Goal: Task Accomplishment & Management: Use online tool/utility

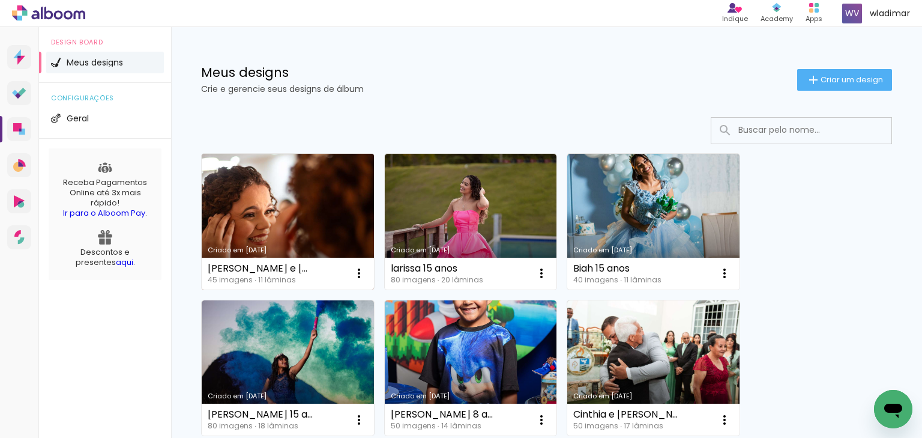
click at [289, 214] on link "Criado em [DATE]" at bounding box center [288, 222] width 172 height 136
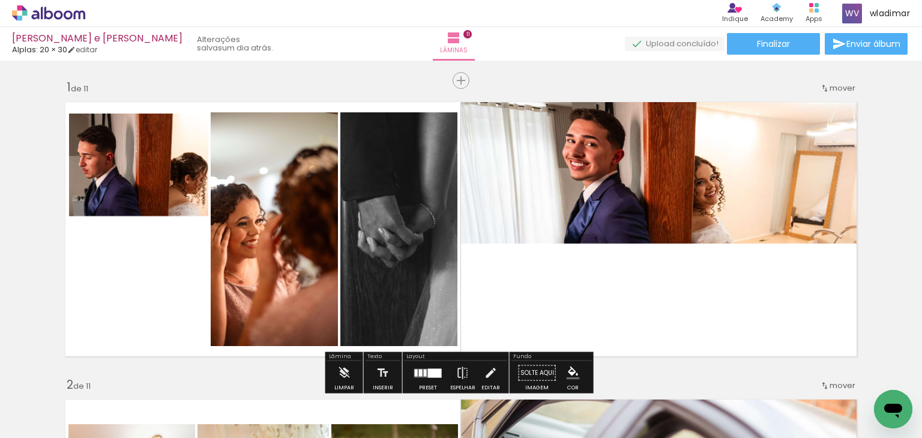
scroll to position [48, 0]
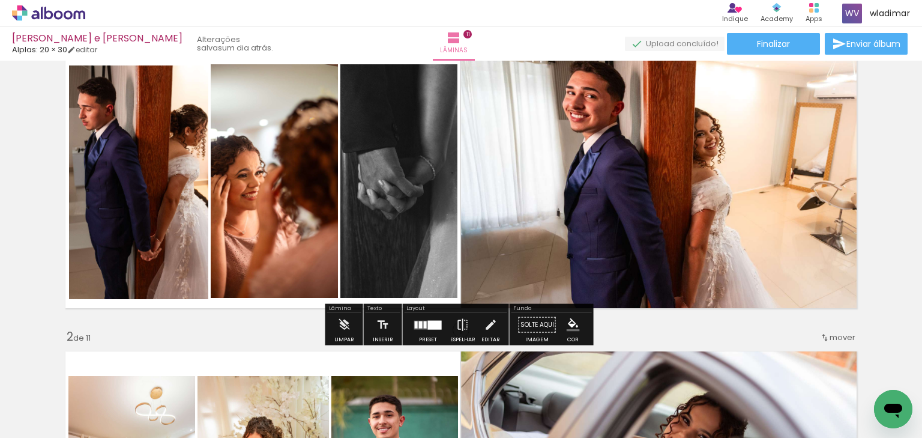
click at [428, 327] on div at bounding box center [435, 324] width 14 height 9
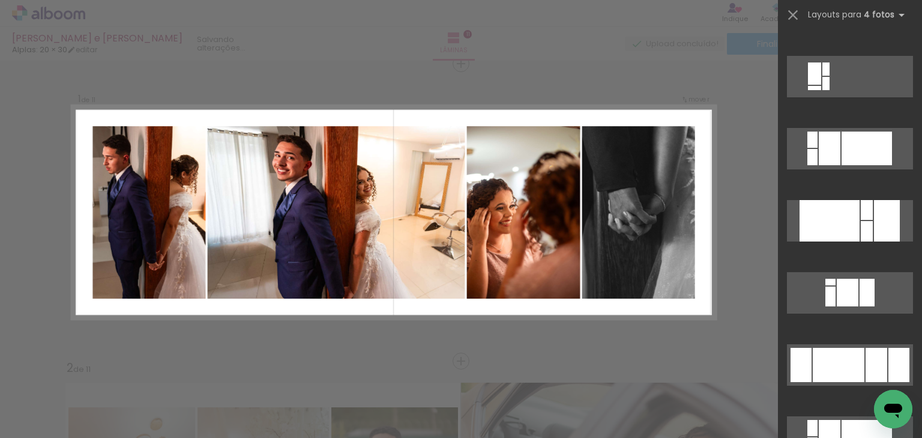
scroll to position [2185, 0]
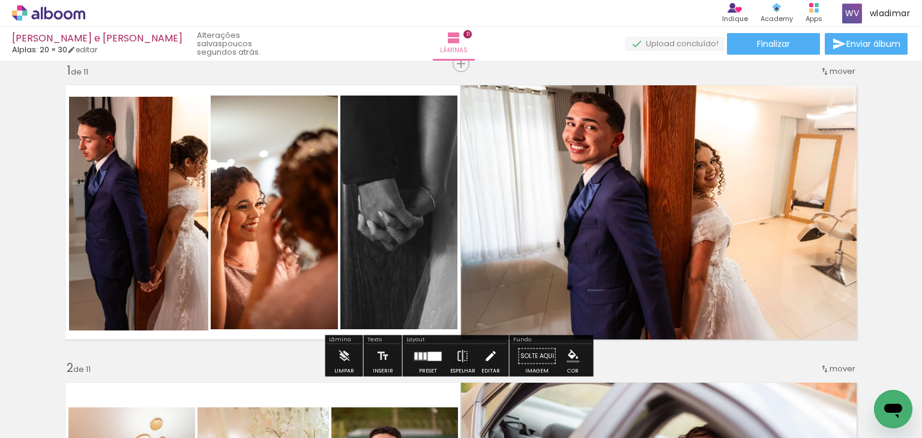
click at [493, 351] on iron-icon at bounding box center [490, 356] width 13 height 24
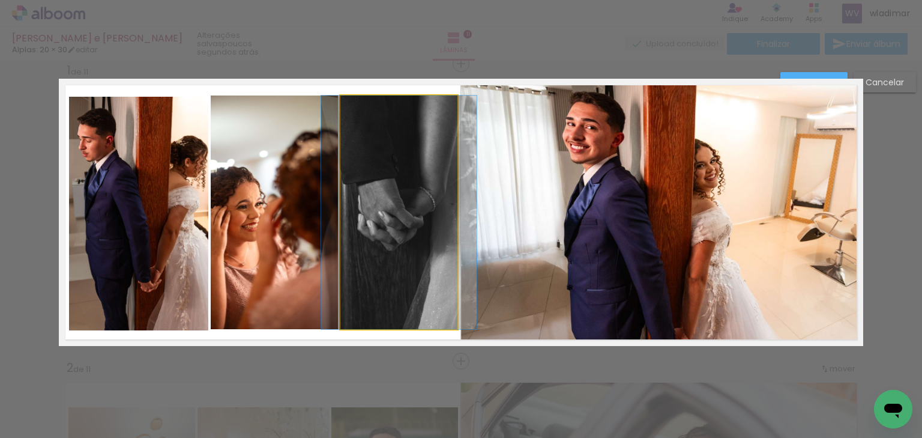
click at [375, 208] on quentale-photo at bounding box center [398, 212] width 117 height 234
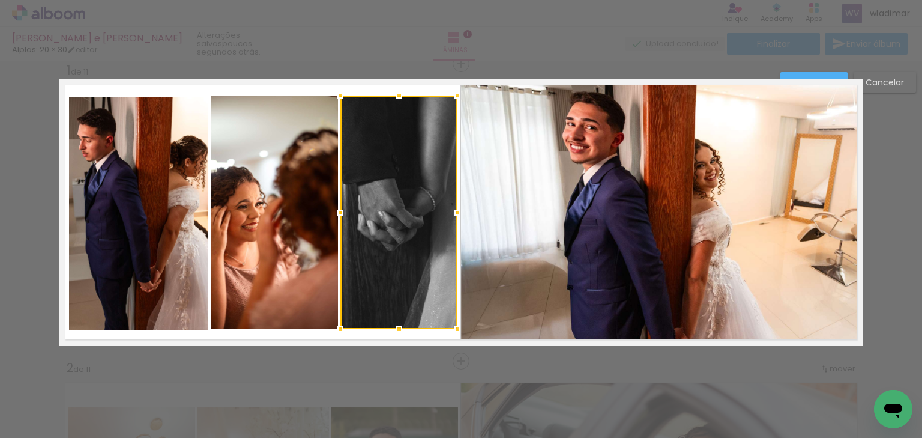
click at [271, 187] on quentale-photo at bounding box center [274, 212] width 127 height 234
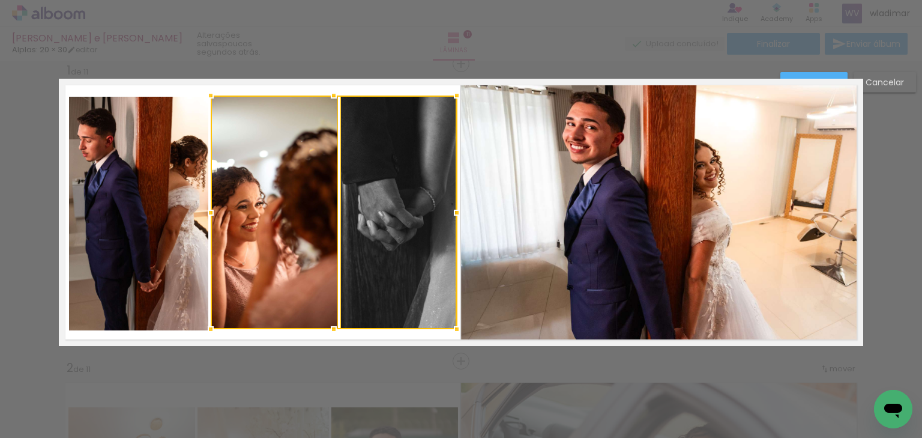
click at [115, 206] on quentale-photo at bounding box center [138, 214] width 139 height 234
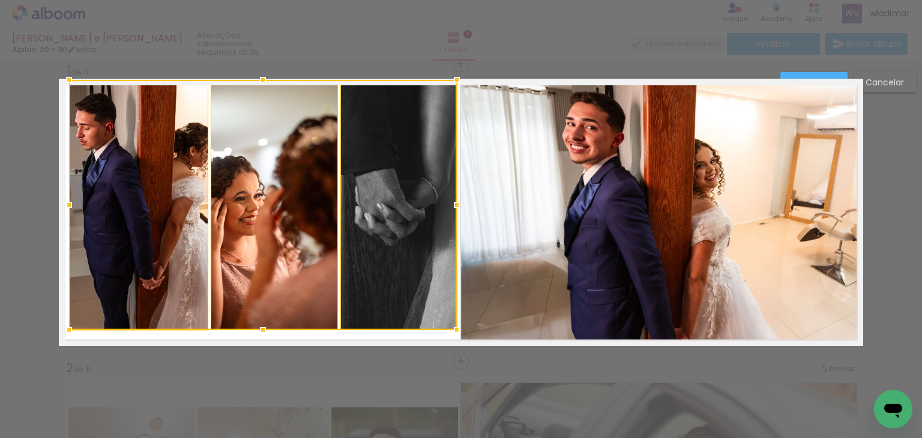
drag, startPoint x: 259, startPoint y: 94, endPoint x: 261, endPoint y: 84, distance: 9.8
click at [261, 84] on div at bounding box center [263, 80] width 24 height 24
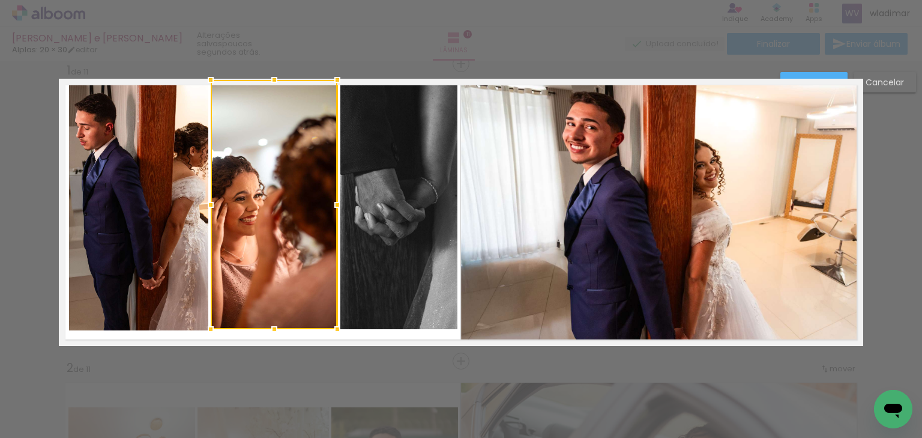
click at [139, 232] on quentale-photo at bounding box center [138, 205] width 139 height 249
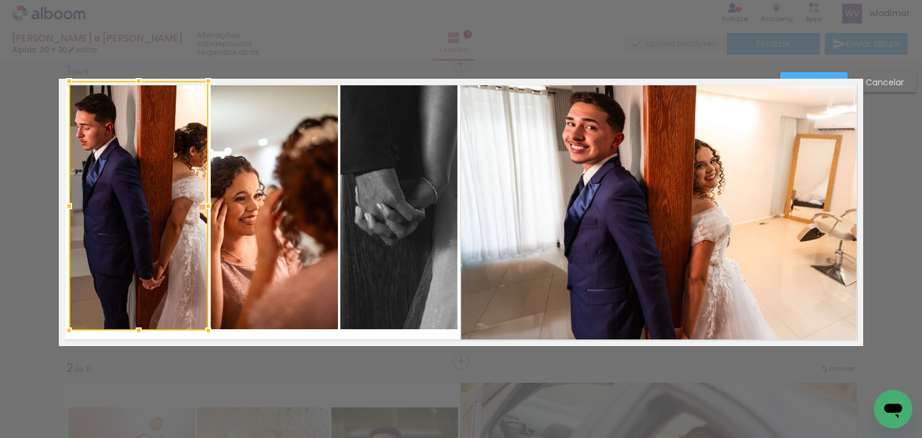
click at [308, 214] on quentale-photo at bounding box center [274, 204] width 127 height 249
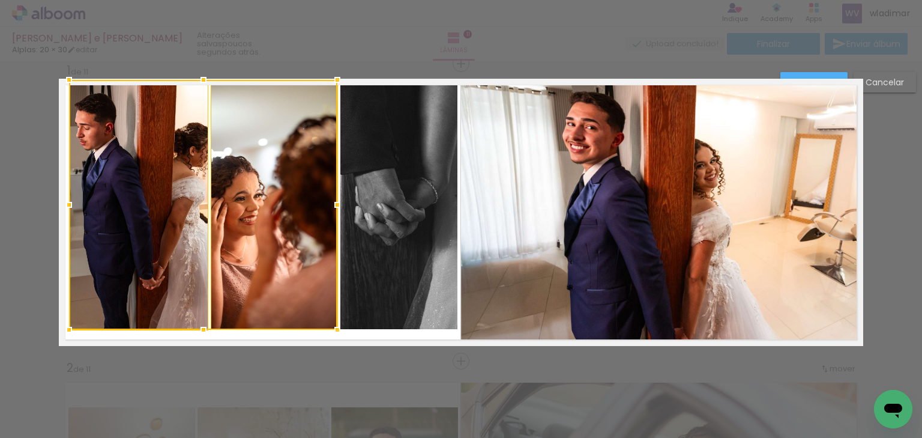
click at [405, 219] on quentale-photo at bounding box center [398, 204] width 117 height 249
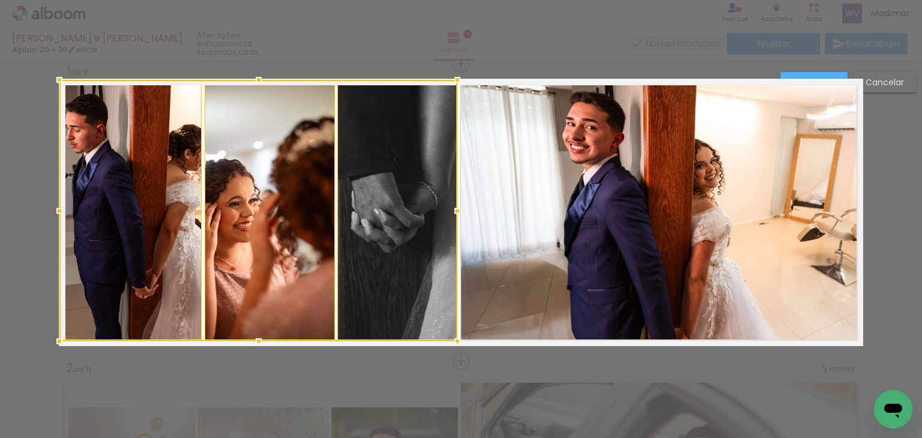
drag, startPoint x: 65, startPoint y: 325, endPoint x: 57, endPoint y: 330, distance: 9.2
click at [57, 330] on div at bounding box center [59, 341] width 24 height 24
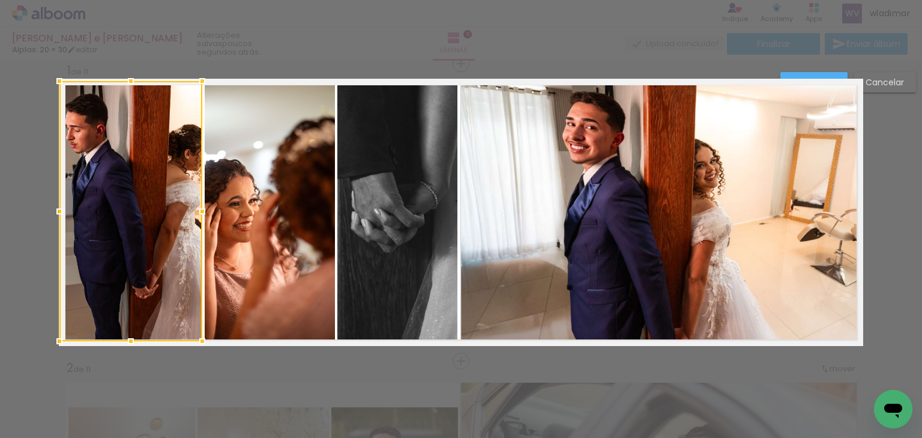
click at [137, 233] on div at bounding box center [130, 211] width 143 height 260
click at [145, 177] on div at bounding box center [130, 211] width 143 height 260
click at [162, 183] on div at bounding box center [130, 211] width 143 height 260
click at [812, 72] on paper-button "Confirmar" at bounding box center [814, 82] width 67 height 20
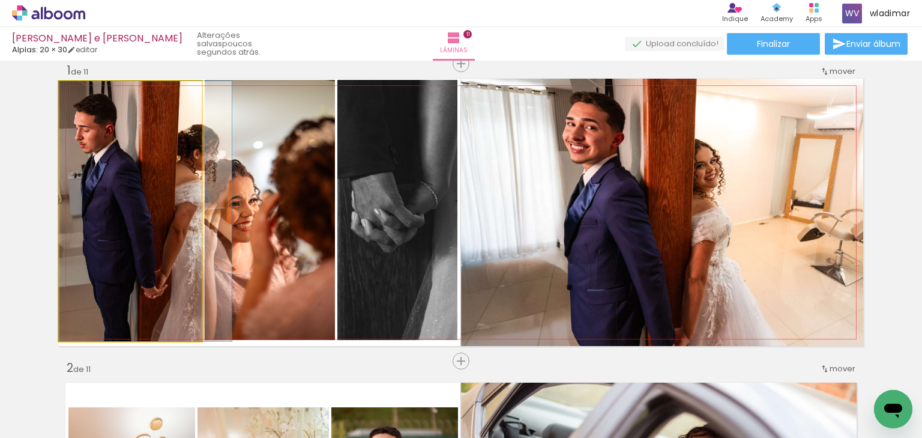
drag, startPoint x: 163, startPoint y: 183, endPoint x: 172, endPoint y: 193, distance: 14.1
drag, startPoint x: 147, startPoint y: 171, endPoint x: 170, endPoint y: 172, distance: 22.8
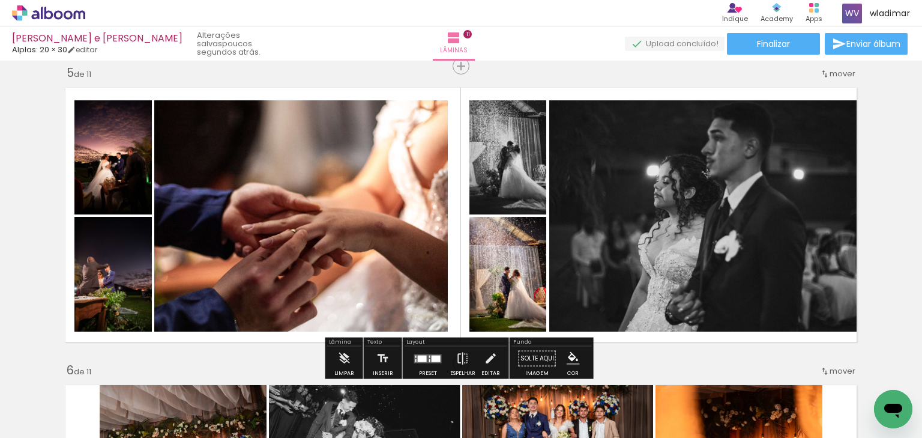
scroll to position [1218, 0]
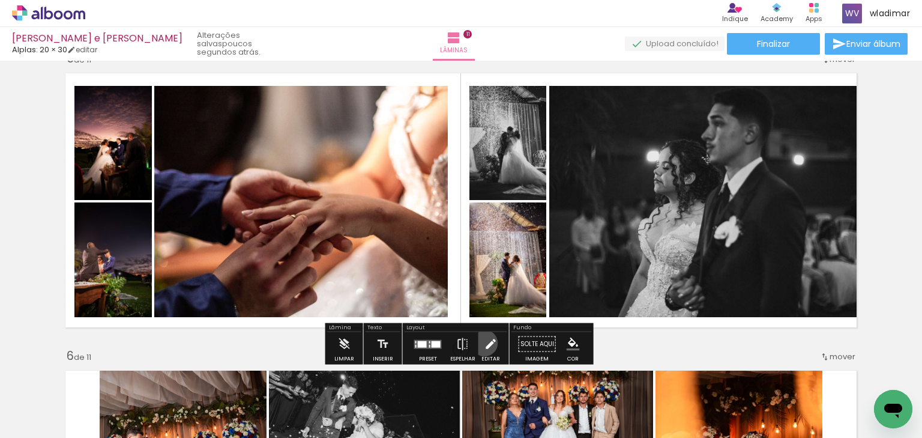
click at [484, 342] on iron-icon at bounding box center [490, 344] width 13 height 24
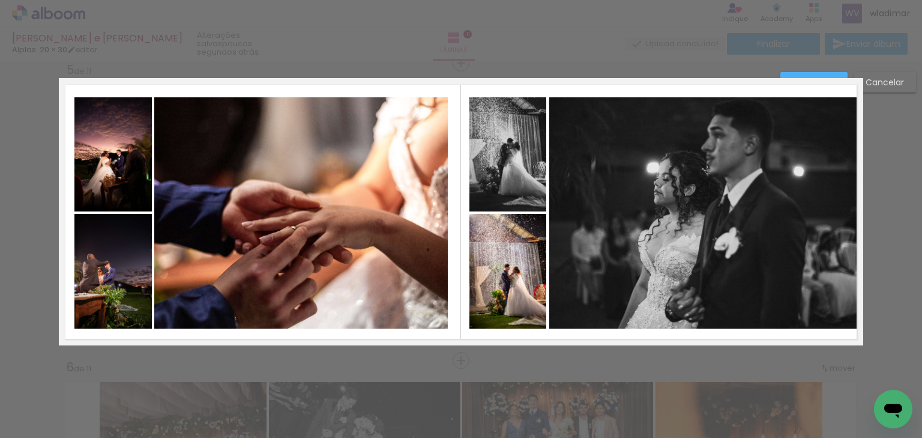
scroll to position [1206, 0]
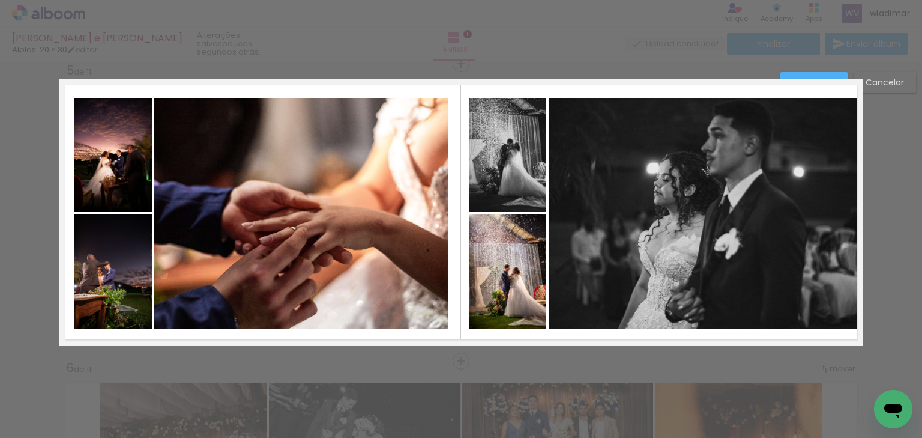
click at [507, 159] on quentale-photo at bounding box center [508, 155] width 77 height 114
click at [495, 257] on quentale-photo at bounding box center [508, 271] width 77 height 115
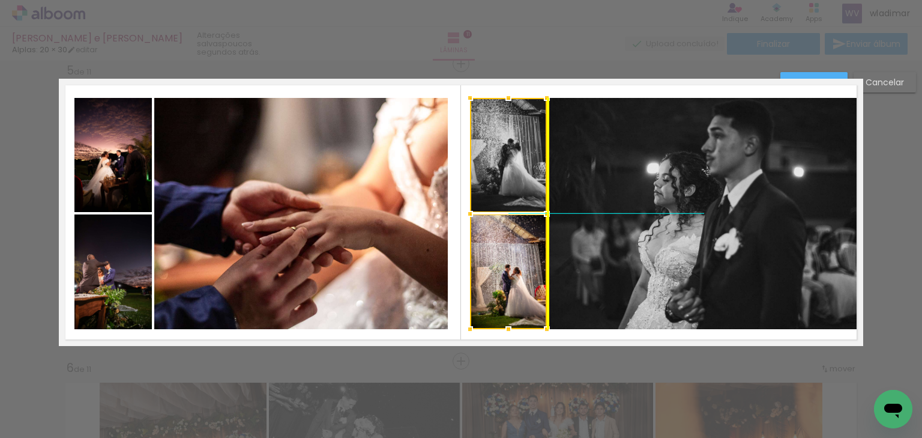
click at [507, 180] on div at bounding box center [508, 213] width 77 height 231
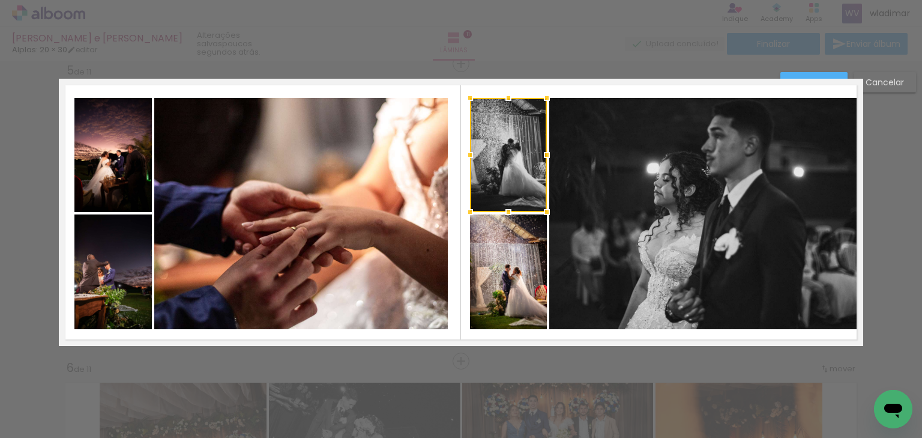
click at [610, 171] on quentale-photo at bounding box center [703, 213] width 309 height 231
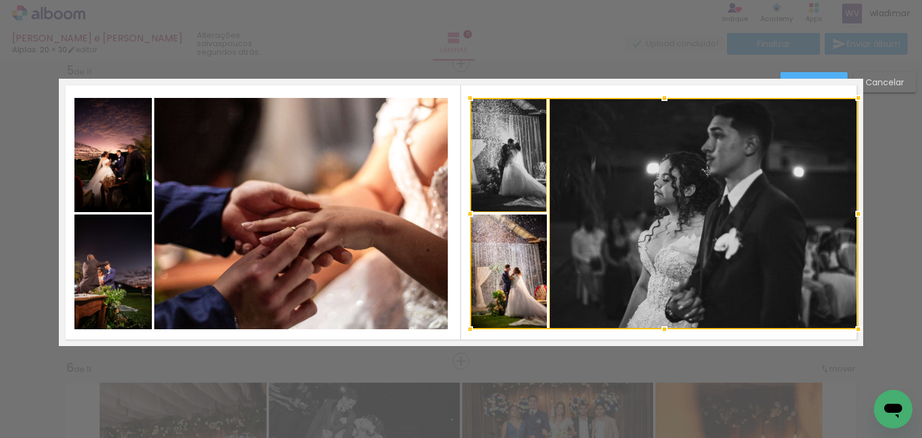
click at [516, 144] on div at bounding box center [664, 213] width 388 height 231
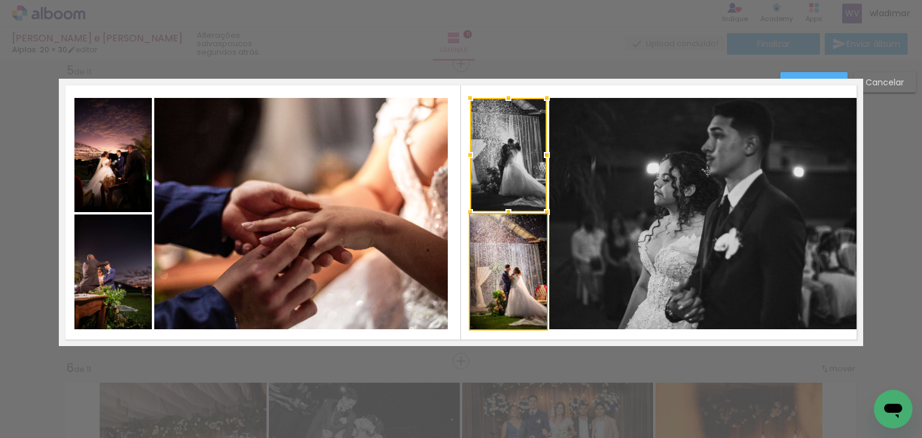
click at [510, 258] on quentale-photo at bounding box center [508, 271] width 77 height 115
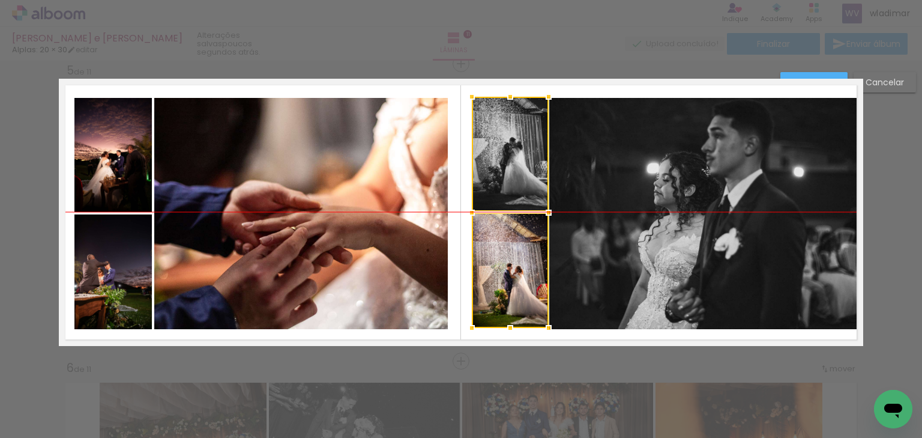
click at [505, 156] on div at bounding box center [510, 212] width 77 height 231
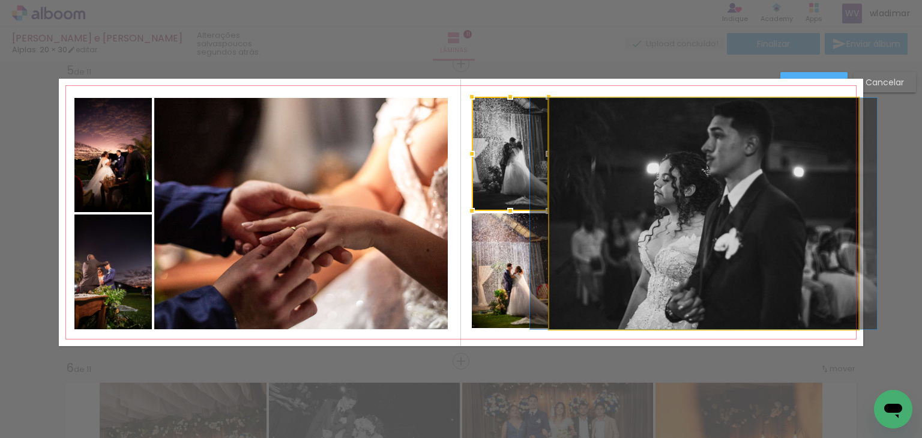
click at [596, 156] on quentale-photo at bounding box center [703, 213] width 309 height 231
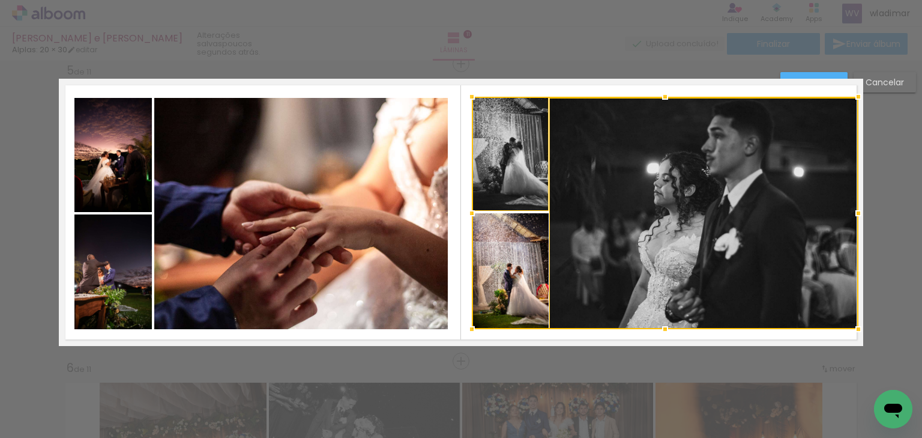
click at [528, 269] on div at bounding box center [665, 213] width 387 height 232
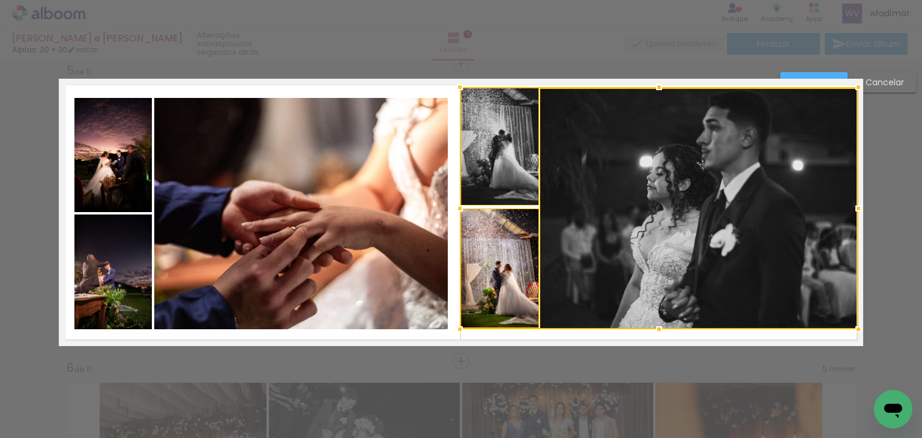
drag, startPoint x: 465, startPoint y: 96, endPoint x: 453, endPoint y: 86, distance: 15.8
click at [453, 86] on div at bounding box center [460, 87] width 24 height 24
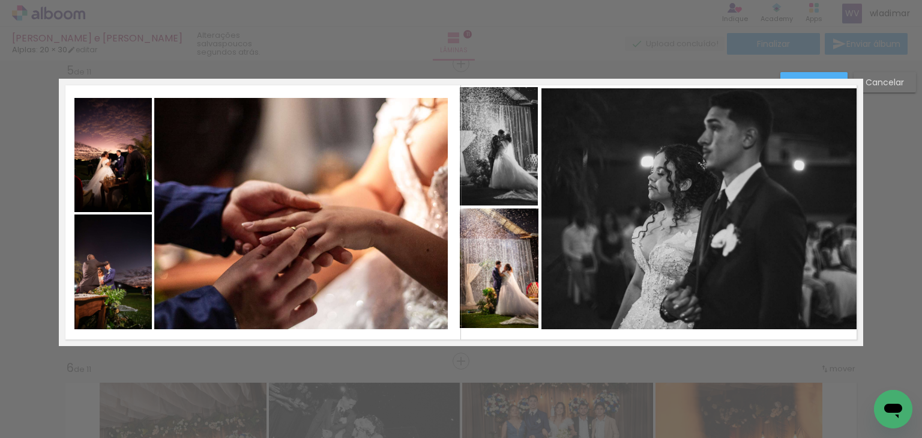
click at [491, 125] on quentale-photo at bounding box center [499, 146] width 78 height 119
click at [577, 166] on quentale-photo at bounding box center [700, 208] width 317 height 241
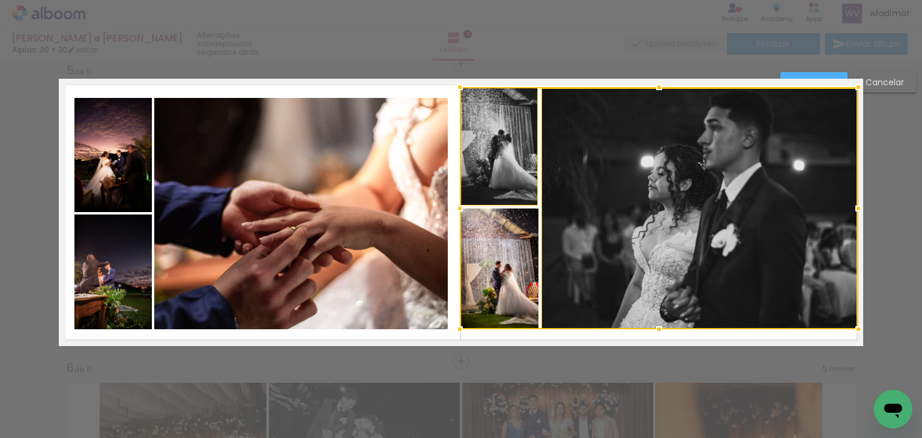
click at [504, 256] on div at bounding box center [659, 208] width 399 height 242
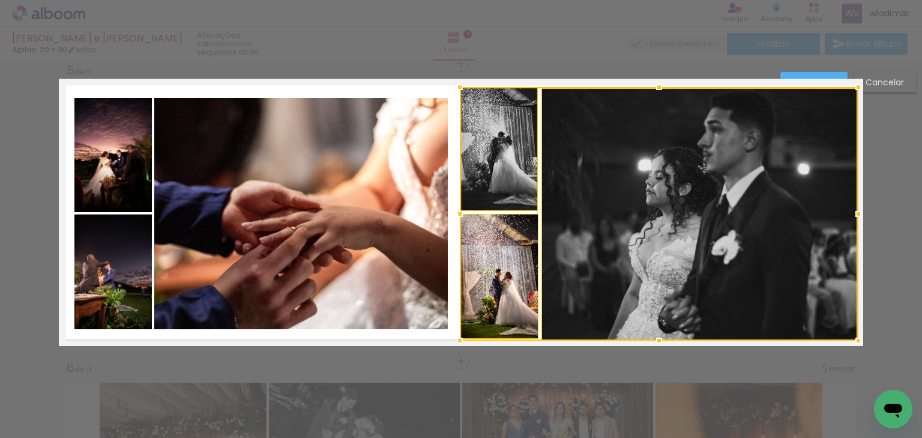
drag, startPoint x: 657, startPoint y: 327, endPoint x: 659, endPoint y: 338, distance: 11.5
click at [659, 338] on div at bounding box center [659, 340] width 24 height 24
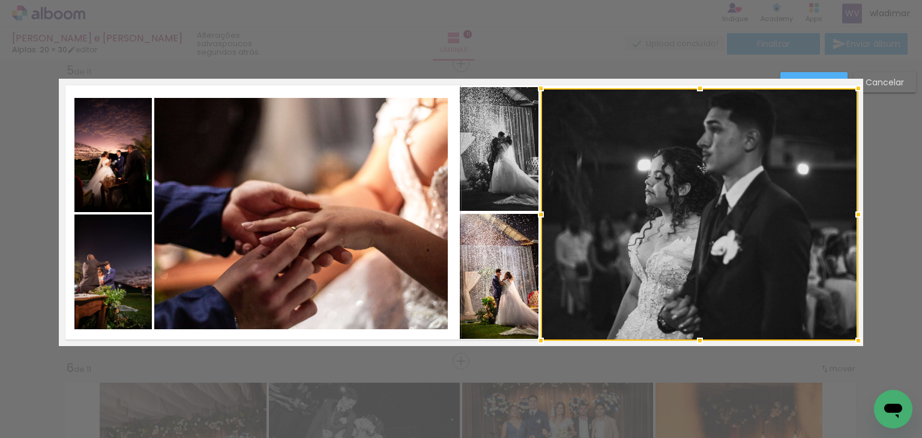
click at [834, 207] on div at bounding box center [700, 214] width 318 height 252
click at [856, 214] on div at bounding box center [861, 214] width 24 height 24
click at [821, 74] on paper-button "Confirmar" at bounding box center [814, 82] width 67 height 20
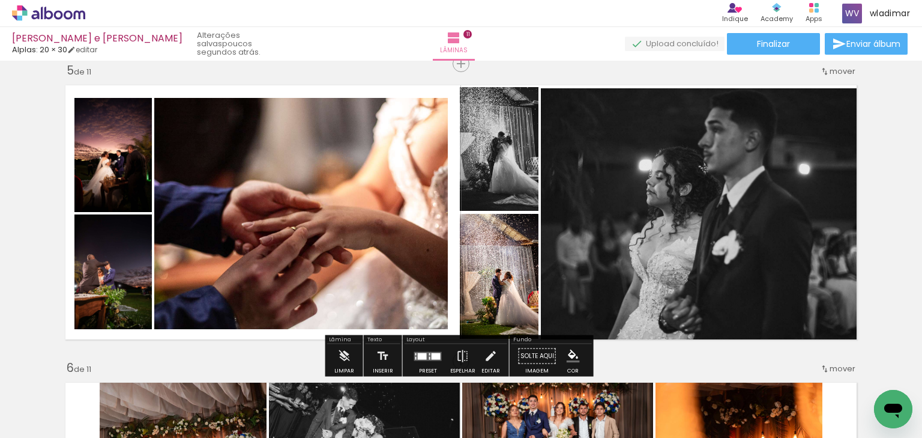
click at [512, 118] on quentale-photo at bounding box center [499, 149] width 79 height 124
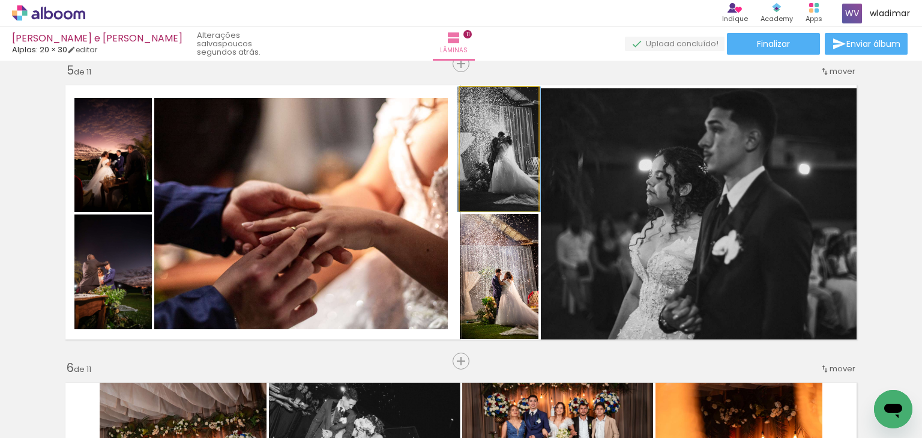
click at [512, 170] on quentale-photo at bounding box center [499, 149] width 79 height 124
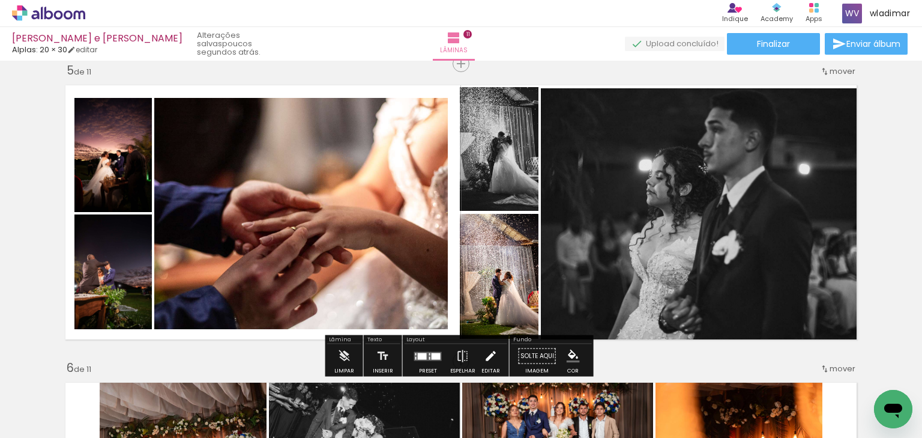
click at [486, 358] on iron-icon at bounding box center [490, 356] width 13 height 24
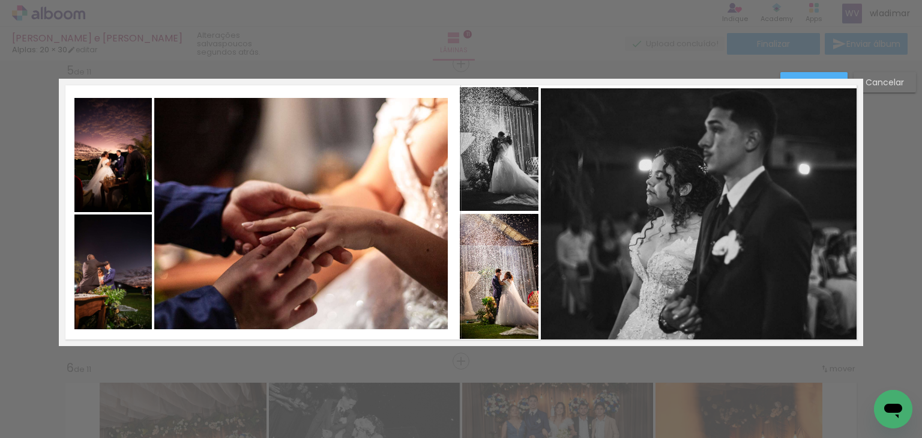
click at [512, 155] on quentale-photo at bounding box center [499, 149] width 79 height 124
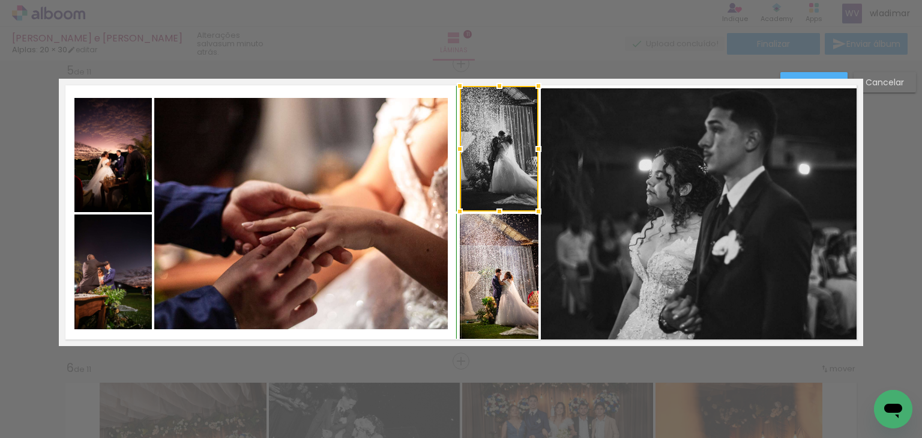
click at [500, 92] on div at bounding box center [500, 86] width 24 height 24
click at [507, 184] on div at bounding box center [499, 147] width 79 height 125
click at [507, 259] on quentale-photo at bounding box center [499, 276] width 79 height 125
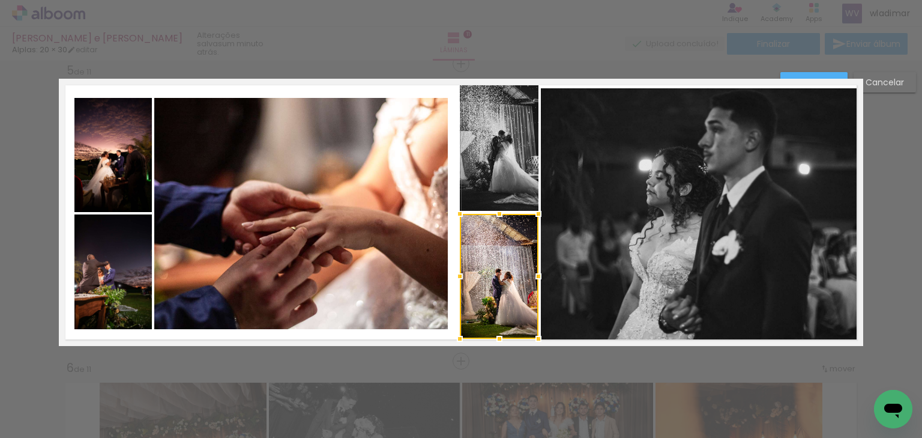
click at [485, 156] on quentale-photo at bounding box center [499, 147] width 79 height 125
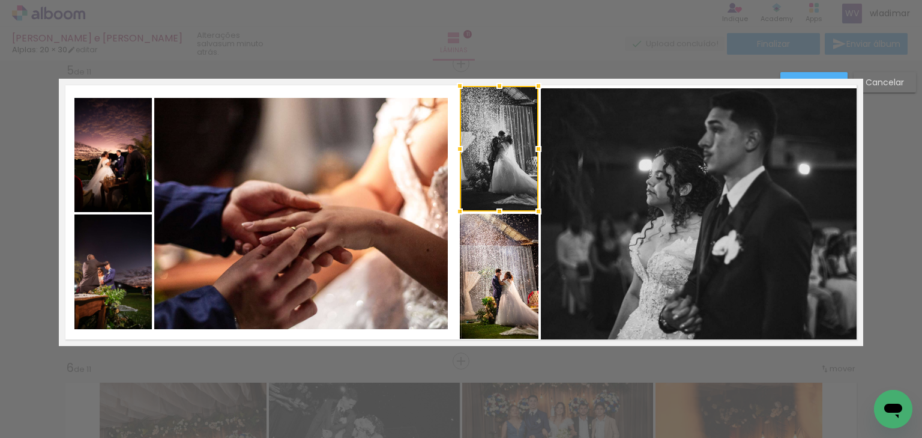
click at [492, 79] on div at bounding box center [500, 86] width 24 height 24
click at [556, 43] on div at bounding box center [461, 30] width 922 height 61
click at [397, 143] on quentale-photo at bounding box center [301, 213] width 294 height 231
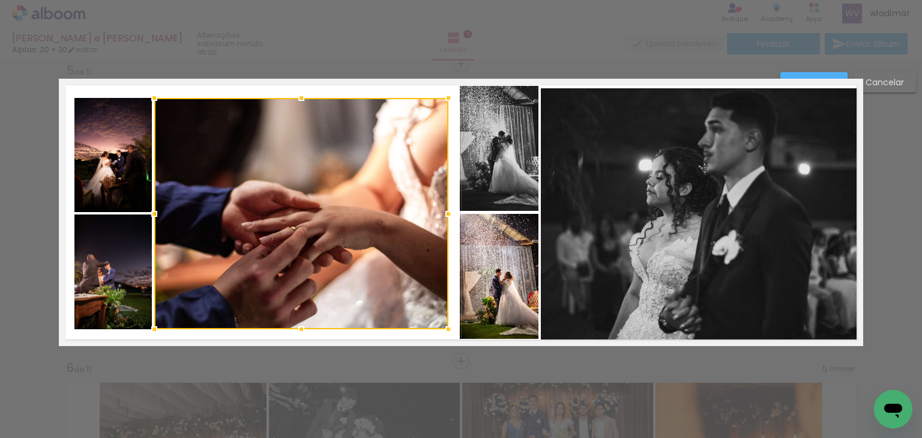
click at [118, 152] on quentale-photo at bounding box center [112, 155] width 77 height 114
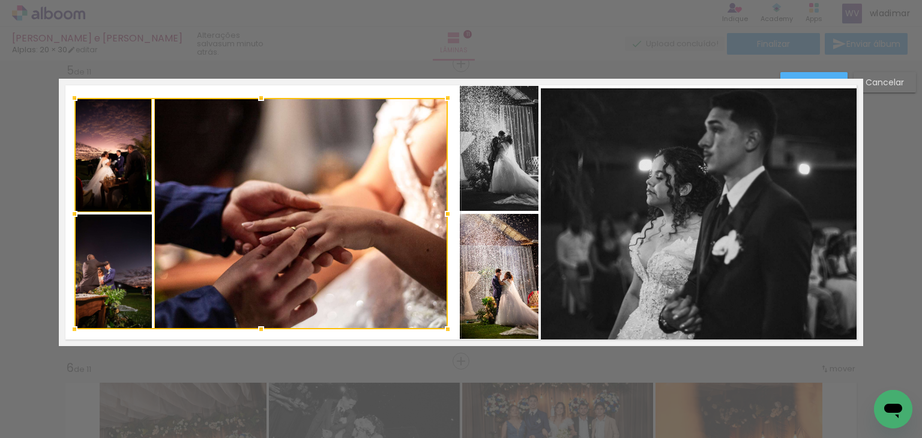
click at [112, 268] on div at bounding box center [260, 213] width 373 height 231
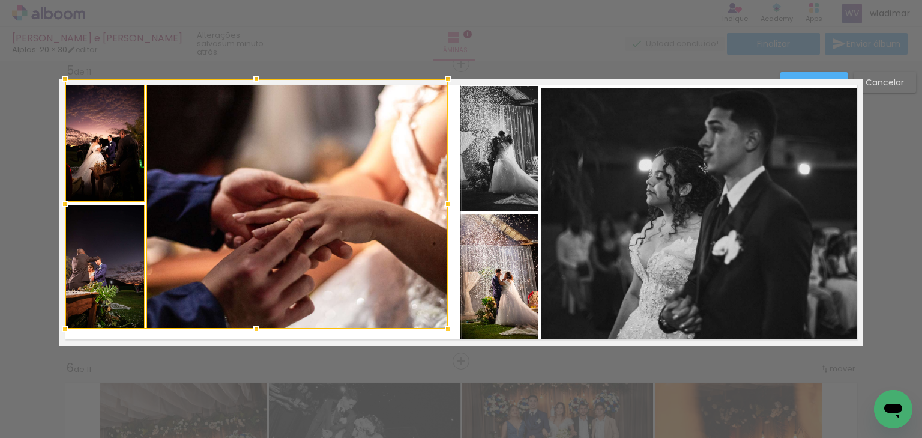
drag, startPoint x: 72, startPoint y: 97, endPoint x: 62, endPoint y: 80, distance: 19.4
click at [62, 80] on div at bounding box center [65, 79] width 24 height 24
click at [128, 160] on div at bounding box center [256, 204] width 383 height 250
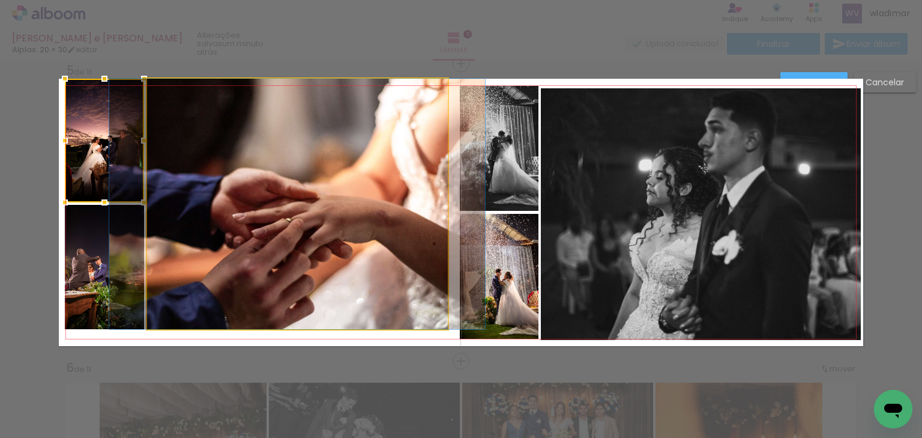
click at [232, 168] on quentale-photo at bounding box center [297, 204] width 301 height 250
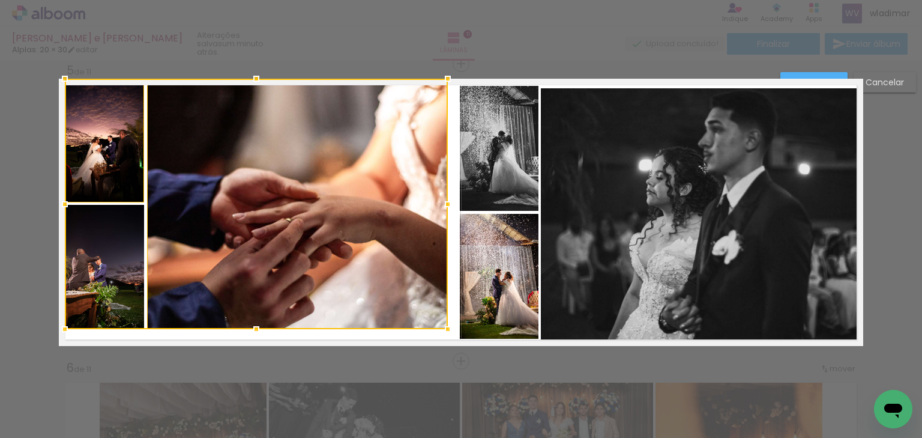
click at [103, 261] on div at bounding box center [256, 204] width 383 height 250
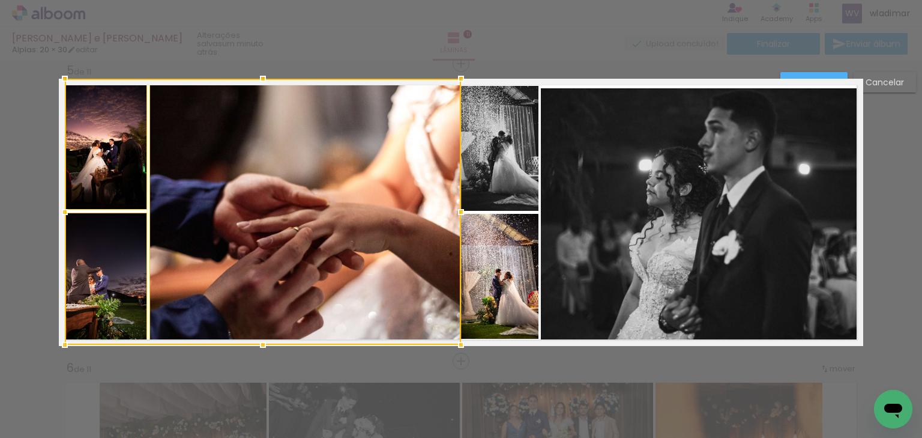
drag, startPoint x: 449, startPoint y: 332, endPoint x: 462, endPoint y: 343, distance: 17.5
click at [462, 343] on div at bounding box center [461, 345] width 24 height 24
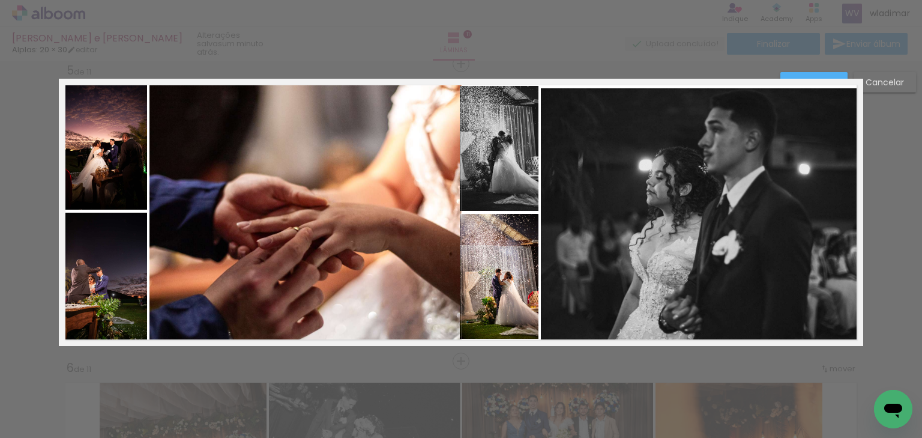
click at [797, 79] on quentale-layouter at bounding box center [461, 212] width 805 height 267
click at [454, 160] on quentale-photo at bounding box center [306, 212] width 312 height 266
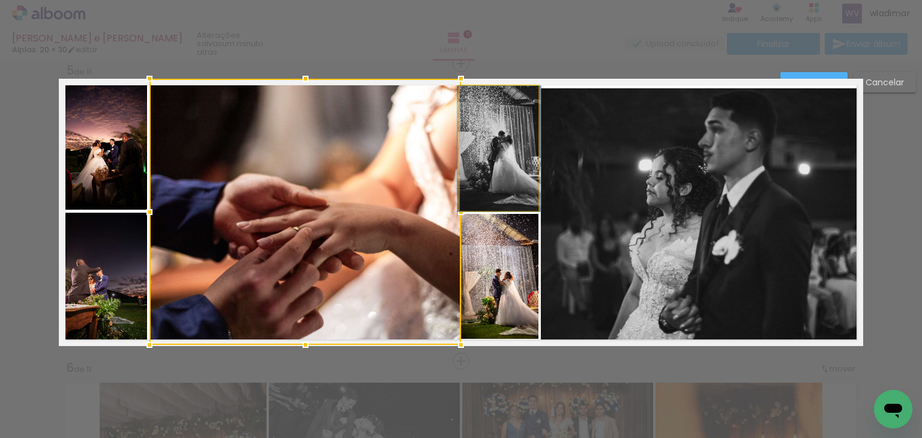
click at [516, 151] on quentale-photo at bounding box center [499, 148] width 79 height 125
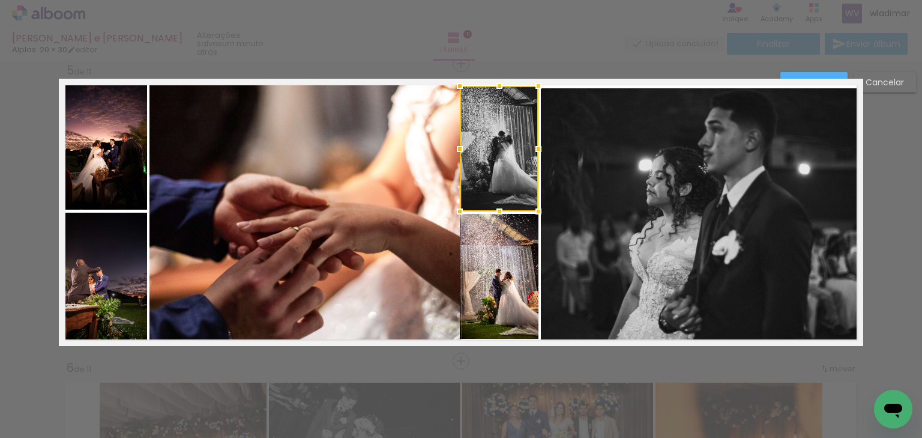
click at [507, 253] on quentale-photo at bounding box center [499, 276] width 79 height 125
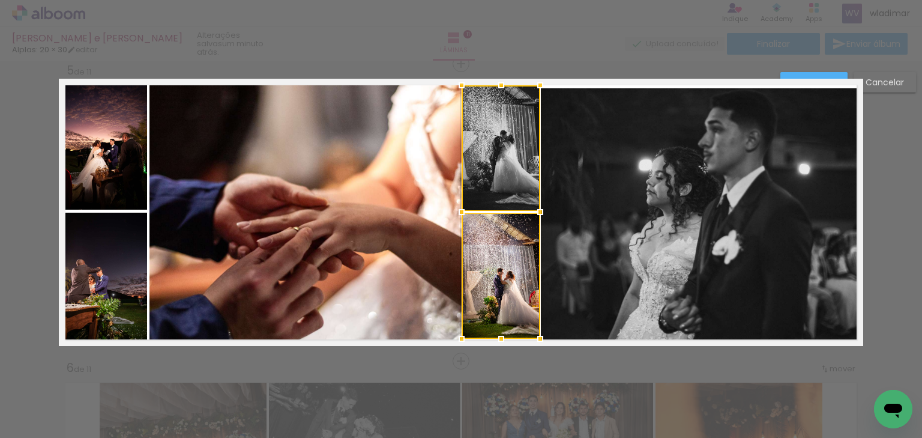
click at [512, 160] on div at bounding box center [501, 211] width 79 height 253
click at [600, 51] on div at bounding box center [461, 30] width 922 height 61
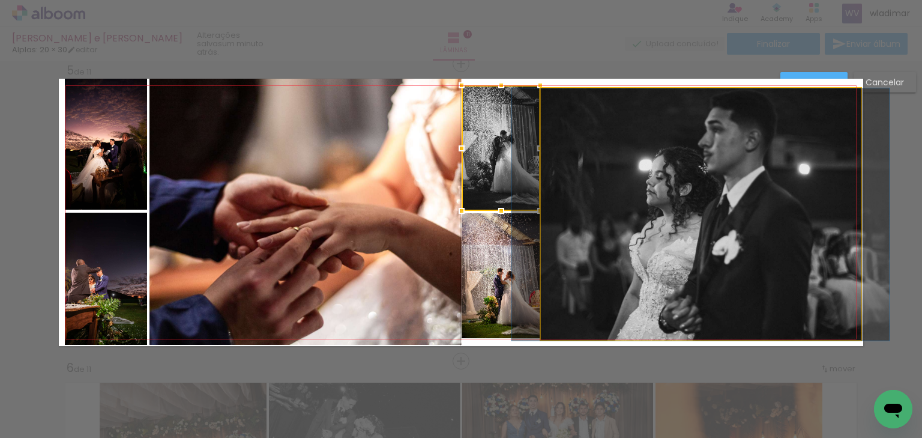
click at [607, 108] on quentale-photo at bounding box center [701, 214] width 320 height 252
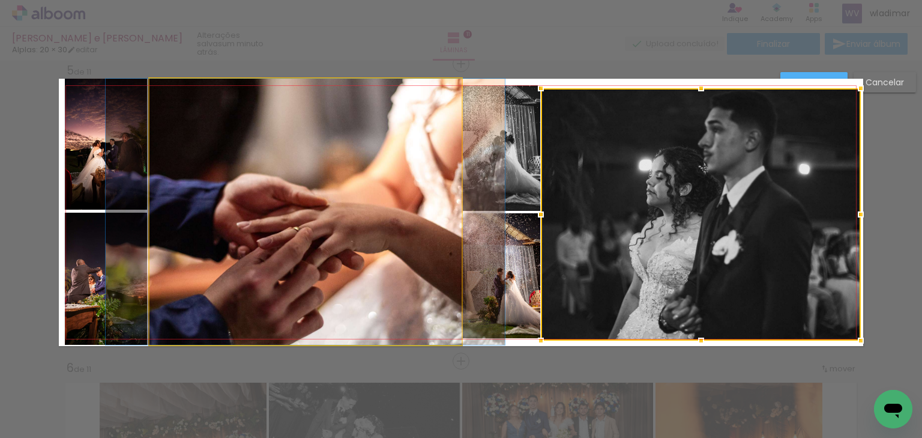
click at [363, 179] on quentale-photo at bounding box center [306, 212] width 312 height 266
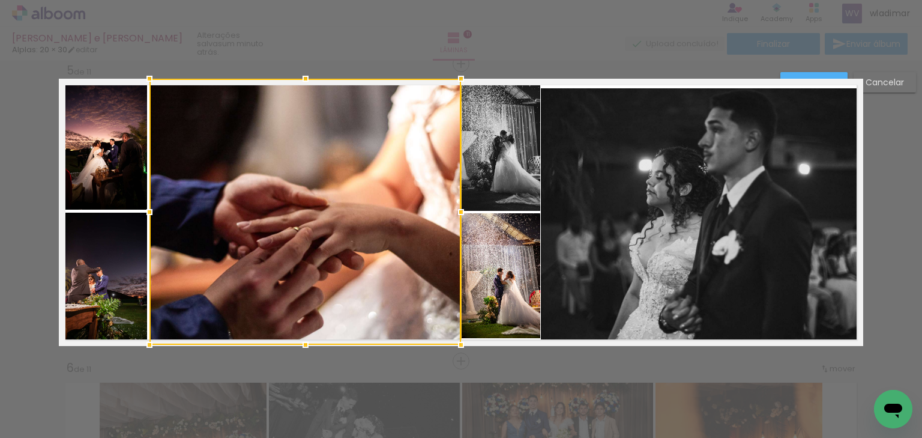
click at [508, 159] on quentale-photo at bounding box center [501, 147] width 79 height 125
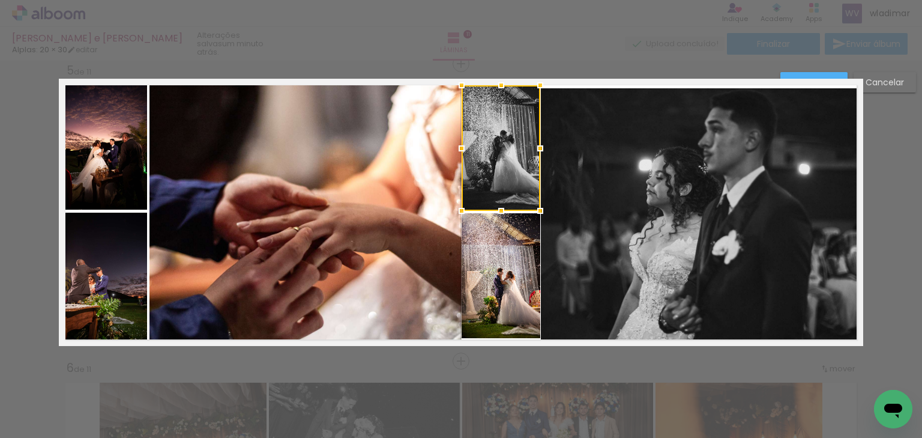
click at [600, 120] on quentale-photo at bounding box center [701, 214] width 320 height 252
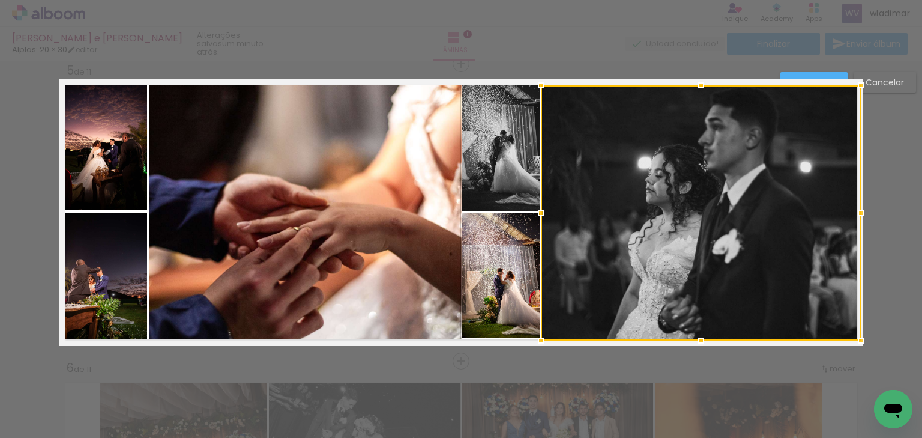
click at [697, 85] on div at bounding box center [701, 85] width 24 height 24
click at [672, 255] on div at bounding box center [701, 212] width 320 height 255
click at [475, 316] on quentale-photo at bounding box center [501, 275] width 79 height 125
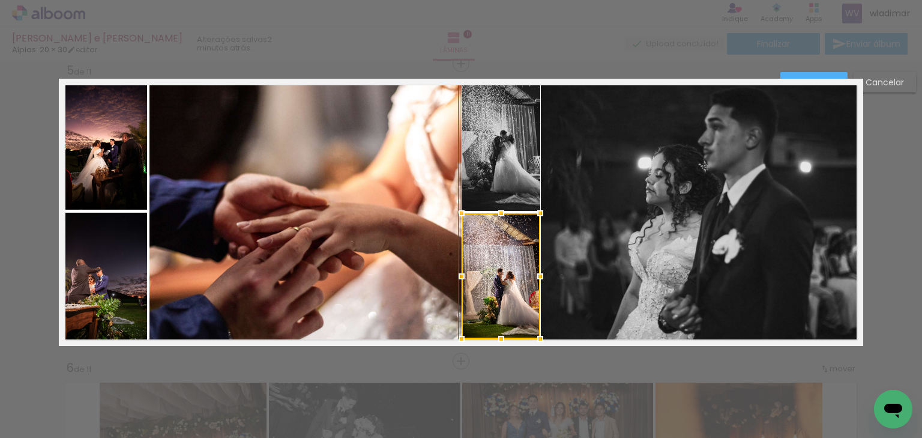
click at [498, 341] on div at bounding box center [501, 339] width 24 height 24
click at [799, 76] on paper-button "Confirmar" at bounding box center [814, 82] width 67 height 20
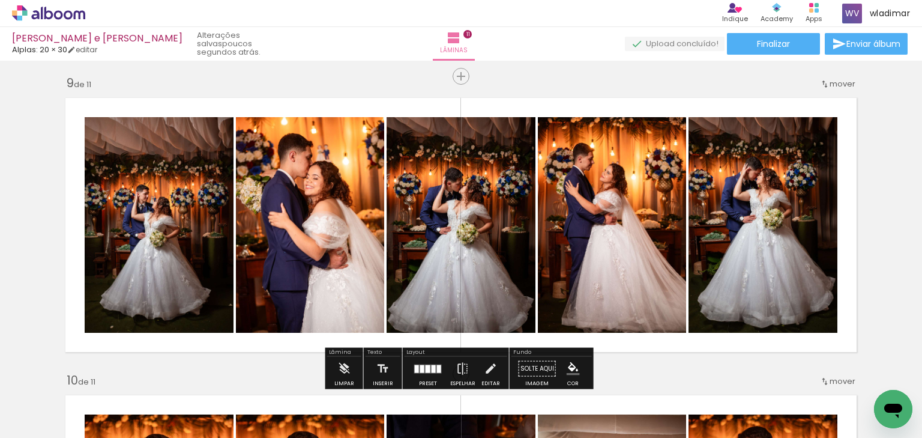
scroll to position [2358, 0]
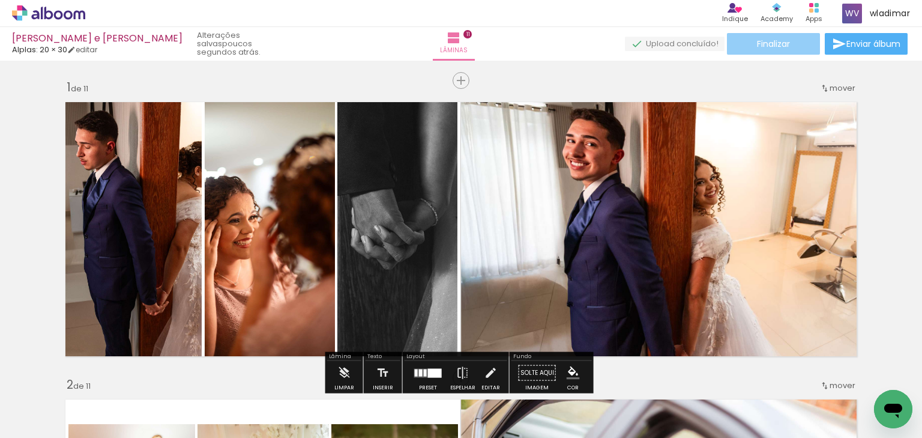
click at [777, 45] on span "Finalizar" at bounding box center [773, 44] width 33 height 8
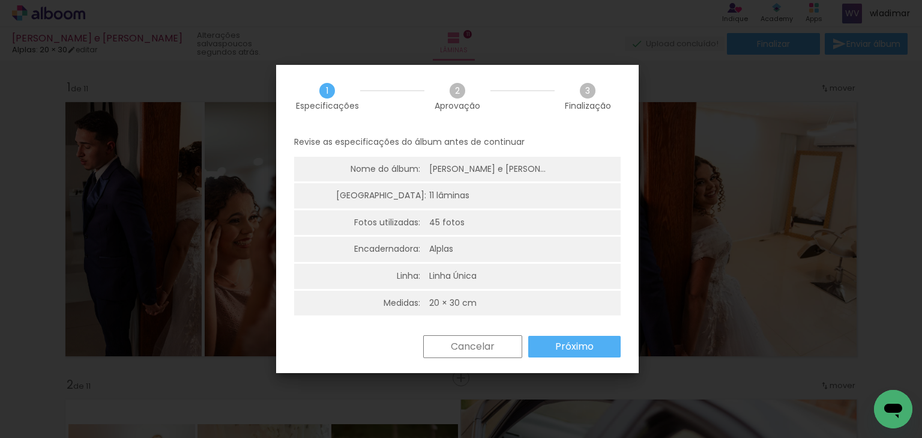
click at [0, 0] on slot "Próximo" at bounding box center [0, 0] width 0 height 0
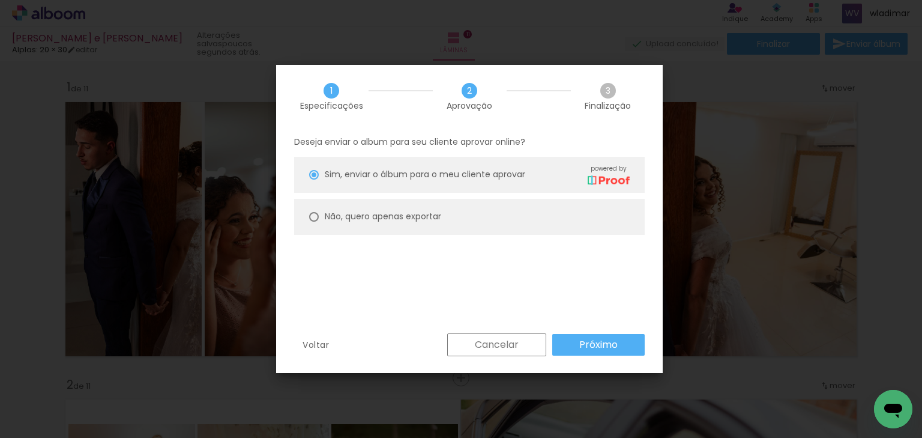
click at [0, 0] on slot "Próximo" at bounding box center [0, 0] width 0 height 0
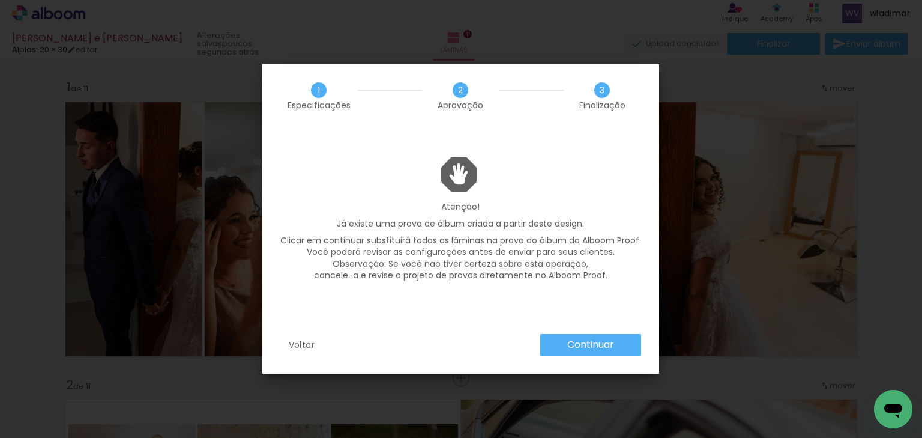
click at [0, 0] on slot "Continuar" at bounding box center [0, 0] width 0 height 0
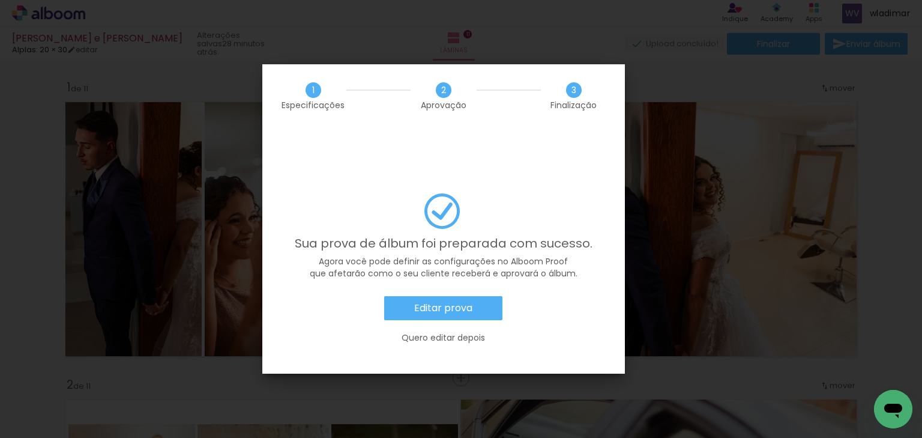
scroll to position [2185, 0]
click at [0, 0] on slot "Editar prova" at bounding box center [0, 0] width 0 height 0
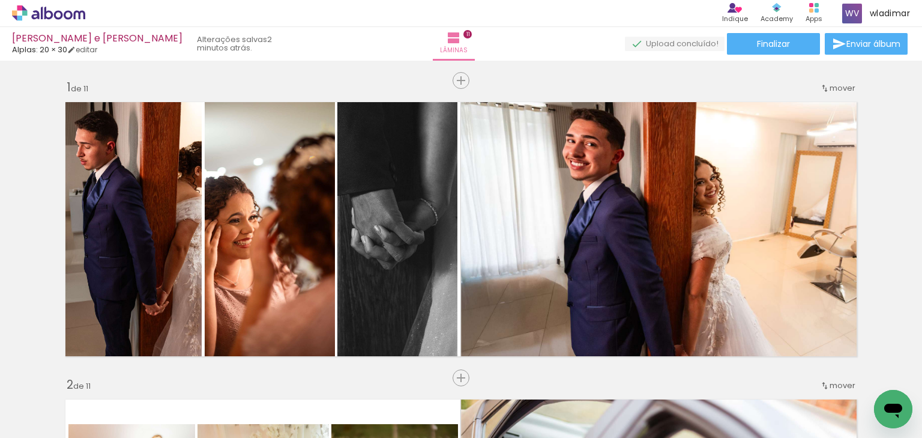
scroll to position [2185, 0]
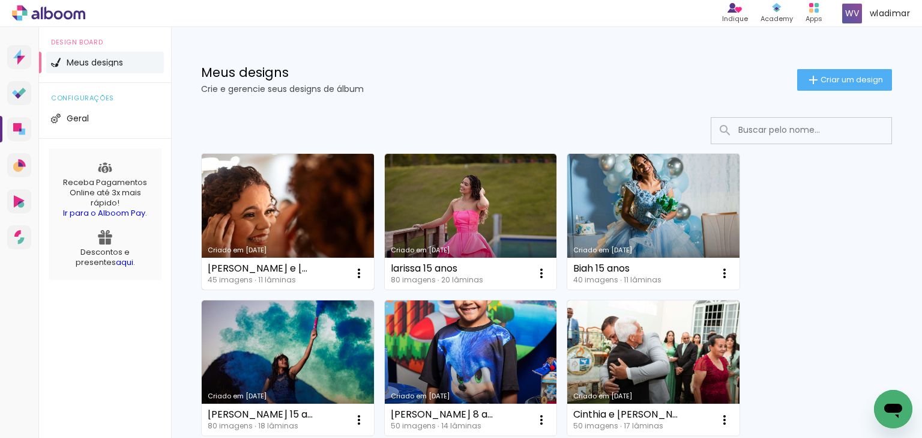
click at [305, 205] on link "Criado em [DATE]" at bounding box center [288, 222] width 172 height 136
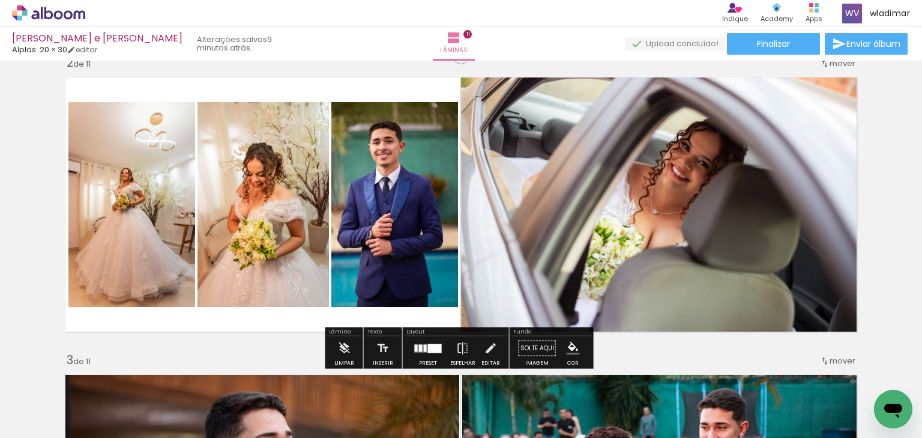
scroll to position [336, 0]
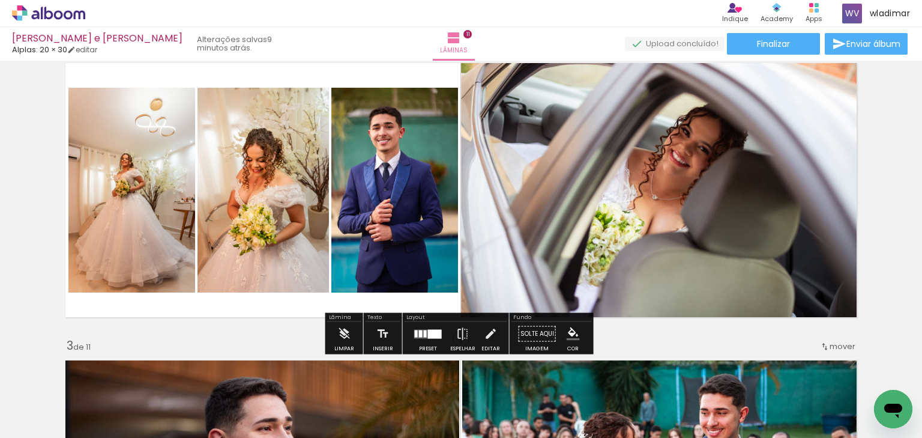
click at [488, 342] on iron-icon at bounding box center [490, 334] width 13 height 24
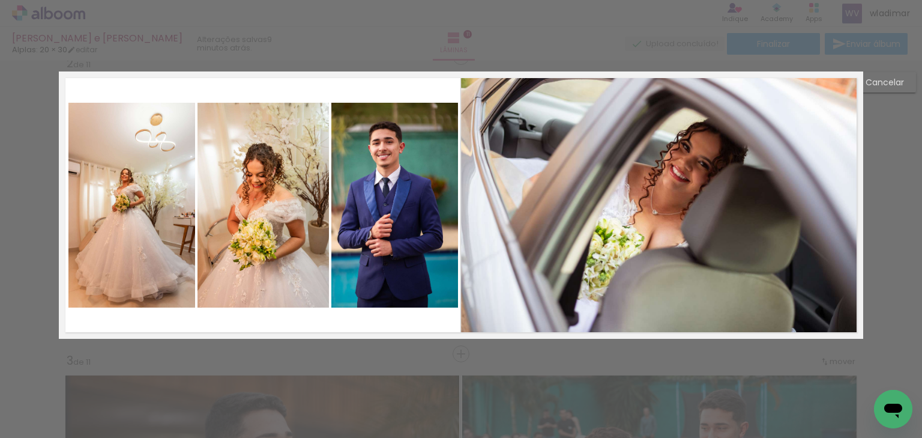
scroll to position [315, 0]
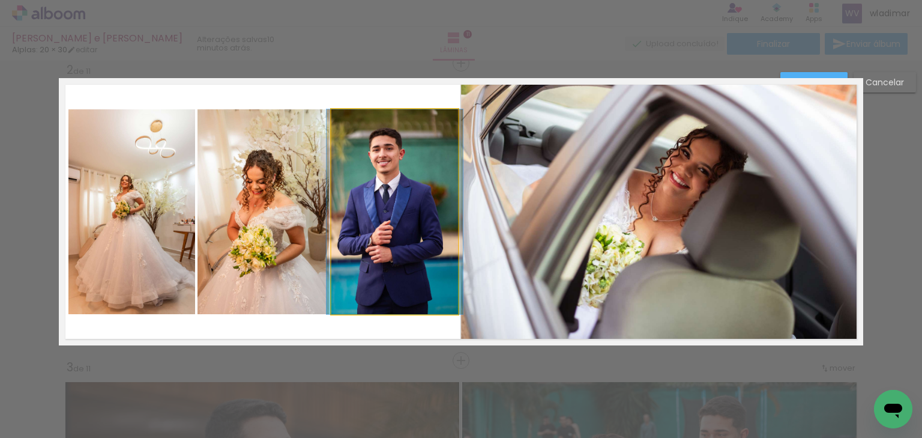
click at [405, 239] on quentale-photo at bounding box center [394, 211] width 127 height 205
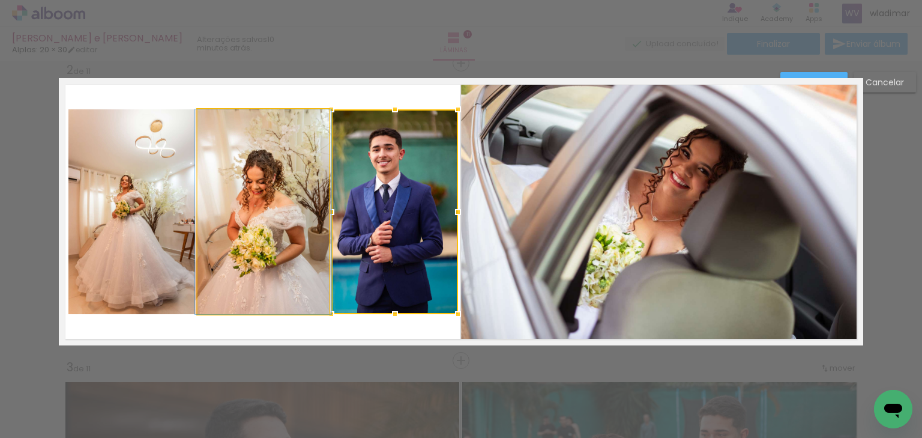
click at [274, 212] on quentale-photo at bounding box center [263, 211] width 131 height 205
click at [167, 196] on quentale-photo at bounding box center [131, 211] width 126 height 205
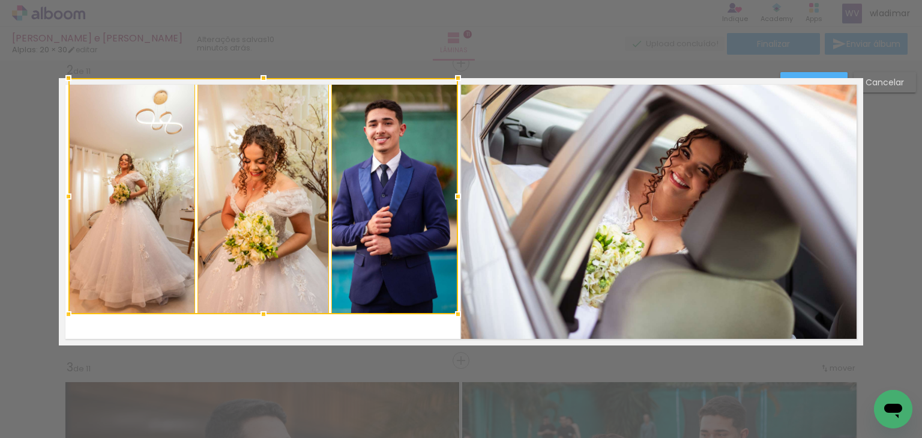
drag, startPoint x: 262, startPoint y: 109, endPoint x: 261, endPoint y: 84, distance: 24.6
click at [261, 84] on div at bounding box center [264, 78] width 24 height 24
click at [408, 223] on div at bounding box center [263, 196] width 390 height 236
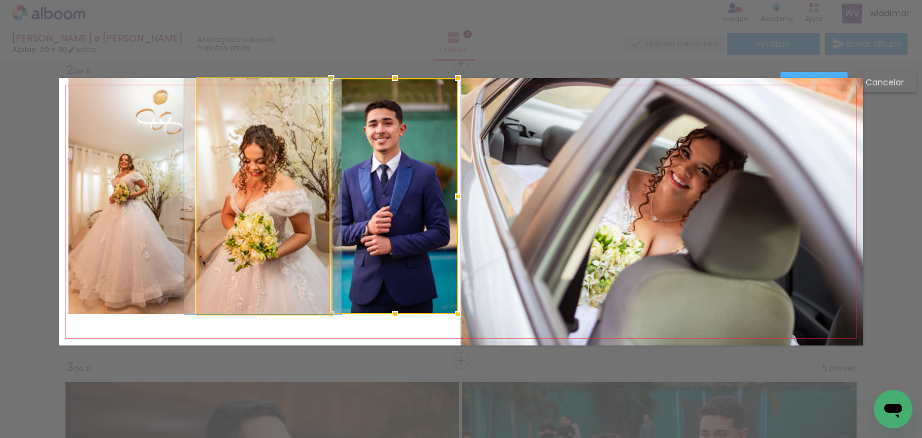
click at [273, 198] on quentale-photo at bounding box center [263, 196] width 131 height 236
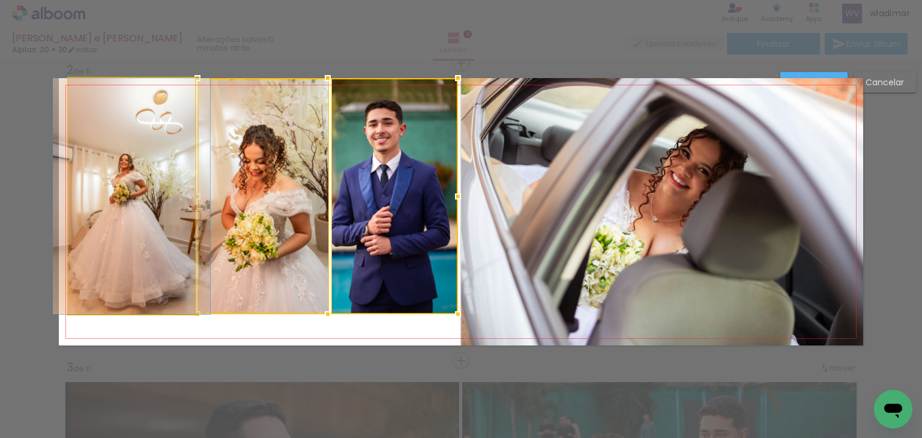
click at [153, 203] on quentale-photo at bounding box center [131, 196] width 126 height 236
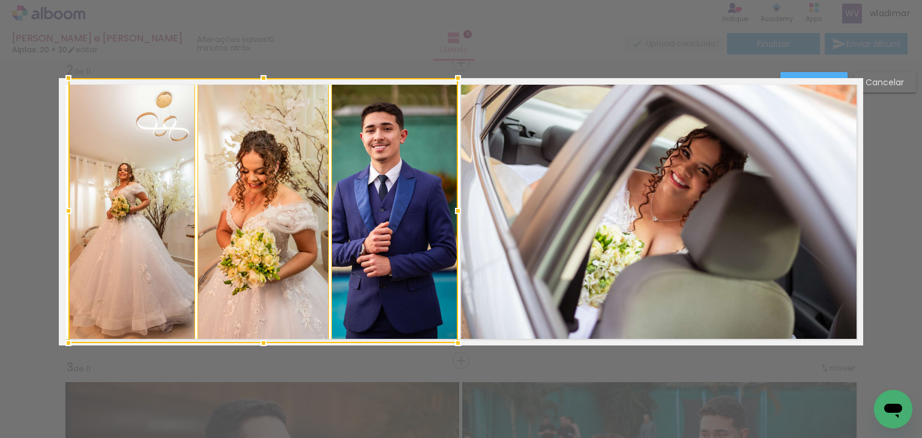
drag, startPoint x: 260, startPoint y: 315, endPoint x: 250, endPoint y: 337, distance: 24.8
click at [252, 337] on div at bounding box center [264, 343] width 24 height 24
click at [375, 194] on div at bounding box center [263, 210] width 390 height 265
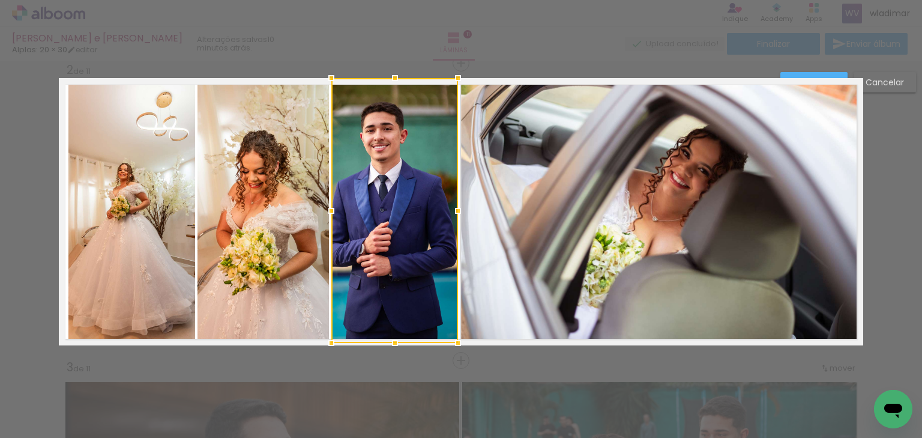
click at [272, 184] on quentale-photo at bounding box center [263, 210] width 131 height 265
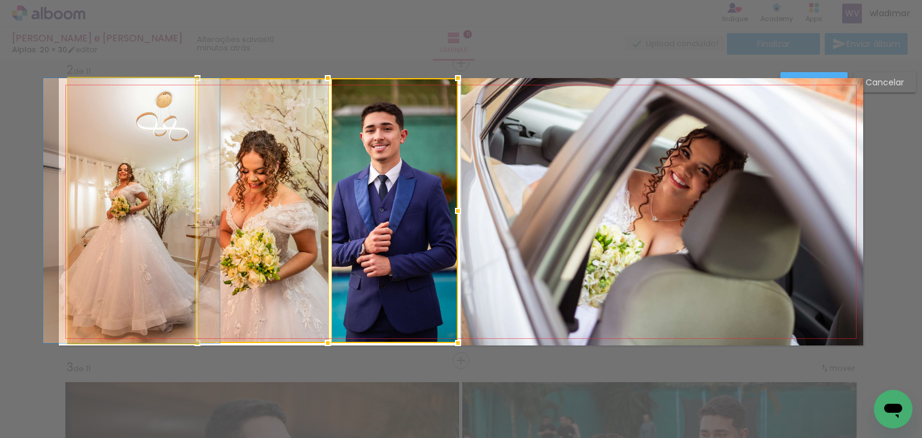
drag, startPoint x: 139, startPoint y: 190, endPoint x: 130, endPoint y: 191, distance: 8.5
click at [138, 190] on quentale-photo at bounding box center [131, 210] width 126 height 265
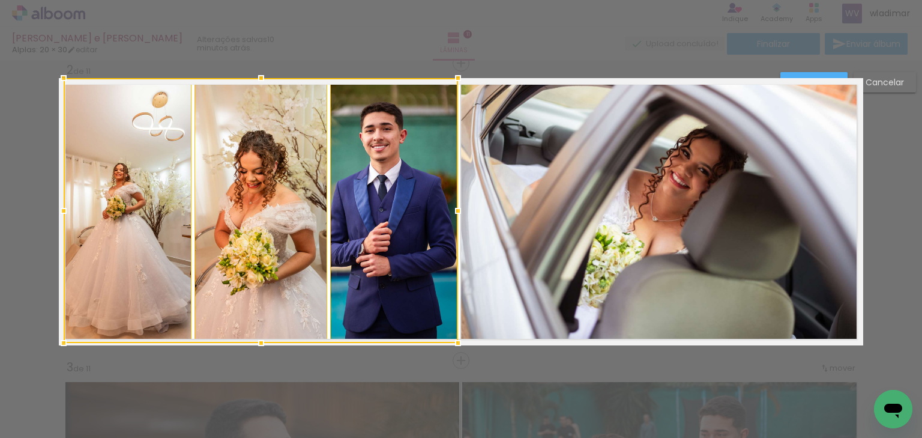
click at [56, 212] on div at bounding box center [64, 211] width 24 height 24
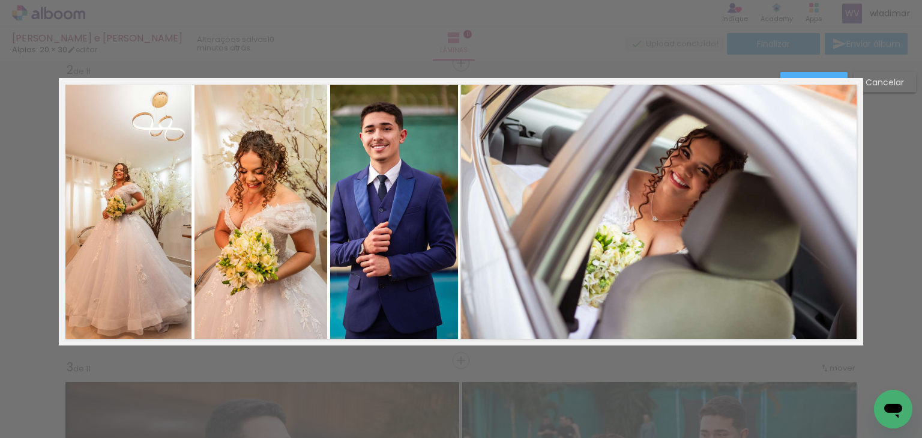
click at [391, 282] on quentale-photo at bounding box center [394, 210] width 128 height 265
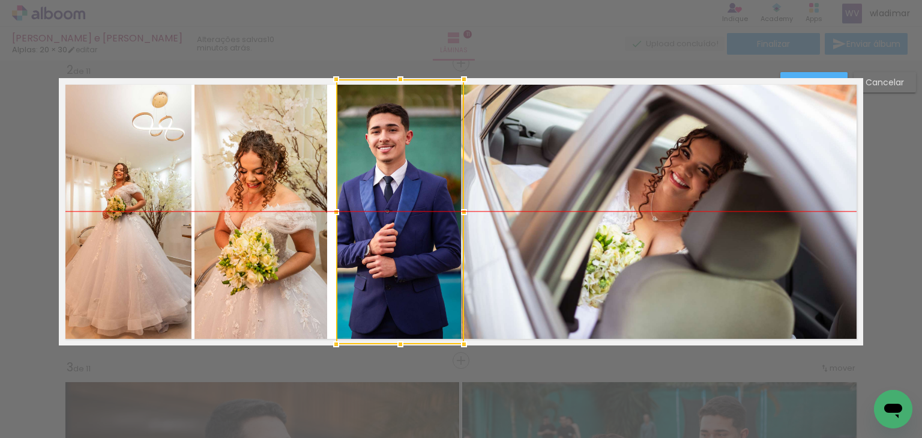
drag, startPoint x: 403, startPoint y: 225, endPoint x: 411, endPoint y: 224, distance: 7.2
click at [411, 224] on div at bounding box center [400, 211] width 128 height 265
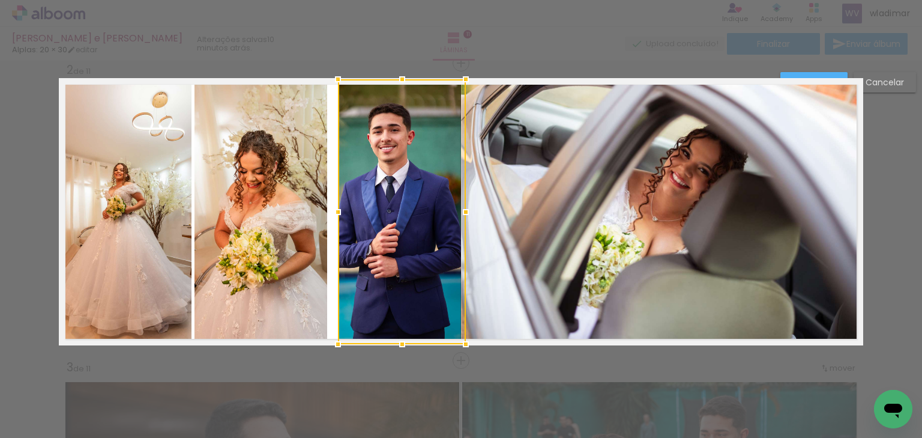
click at [323, 52] on div at bounding box center [461, 30] width 922 height 61
click at [277, 167] on quentale-photo at bounding box center [261, 210] width 133 height 265
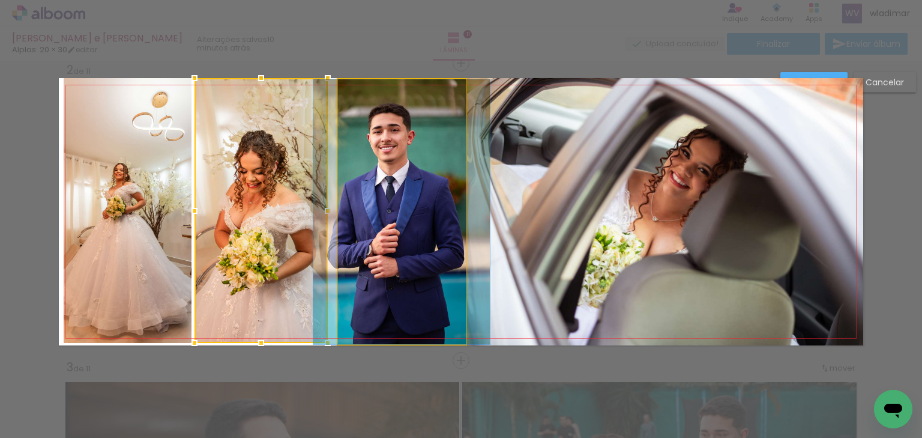
click at [393, 177] on quentale-photo at bounding box center [402, 211] width 128 height 265
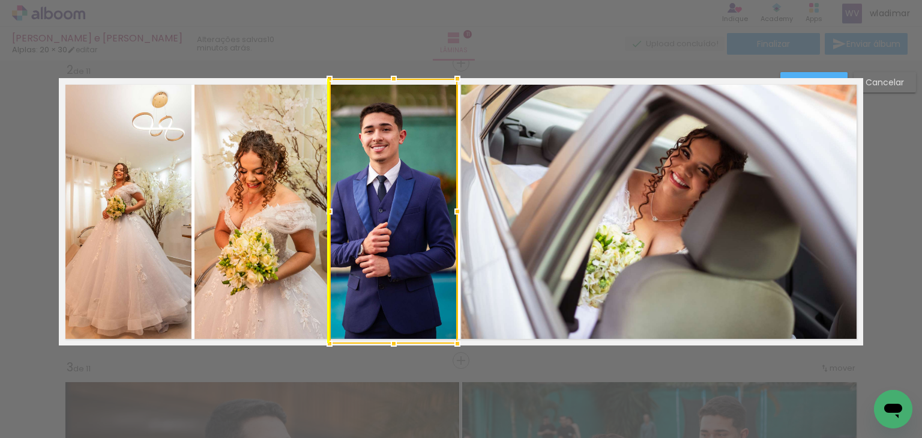
click at [408, 175] on div at bounding box center [394, 211] width 128 height 265
click at [302, 151] on quentale-photo at bounding box center [261, 210] width 133 height 265
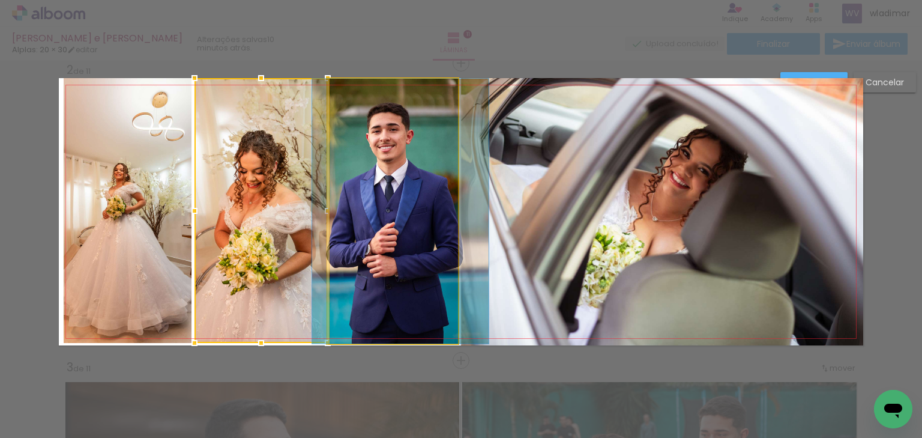
drag, startPoint x: 388, startPoint y: 152, endPoint x: 395, endPoint y: 151, distance: 7.2
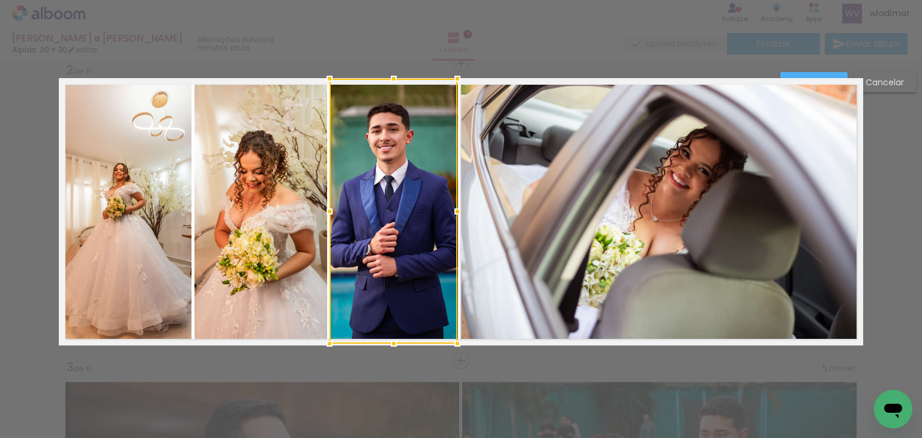
click at [791, 74] on paper-button "Confirmar" at bounding box center [814, 82] width 67 height 20
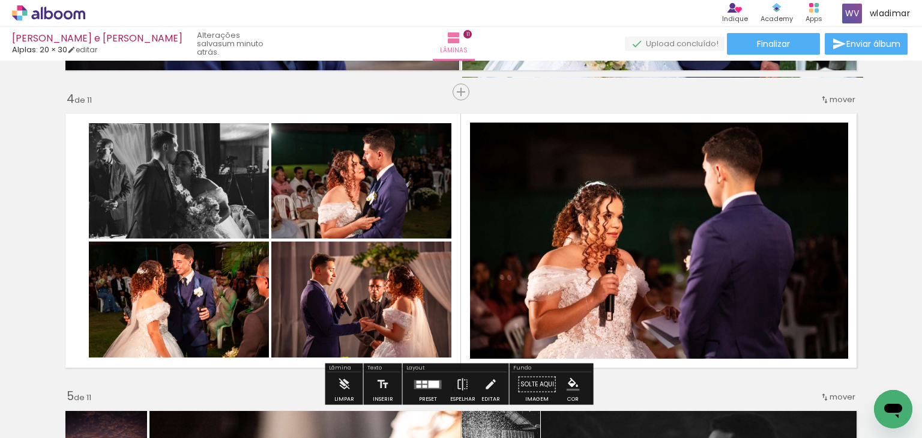
scroll to position [939, 0]
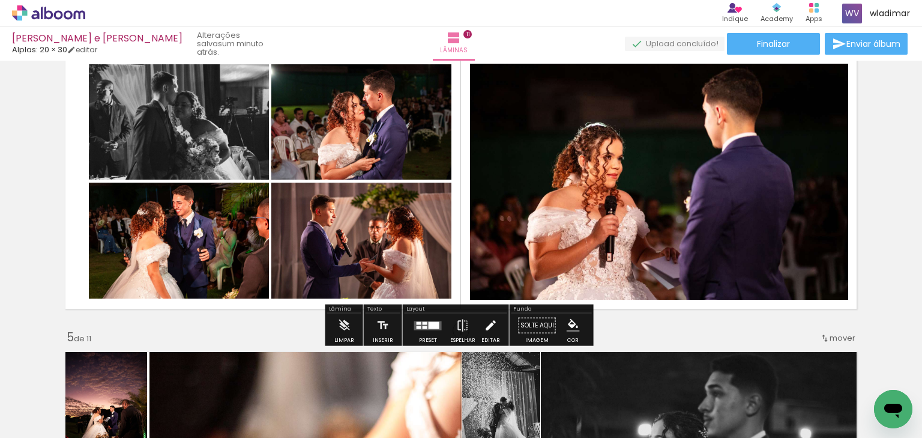
click at [484, 328] on iron-icon at bounding box center [490, 325] width 13 height 24
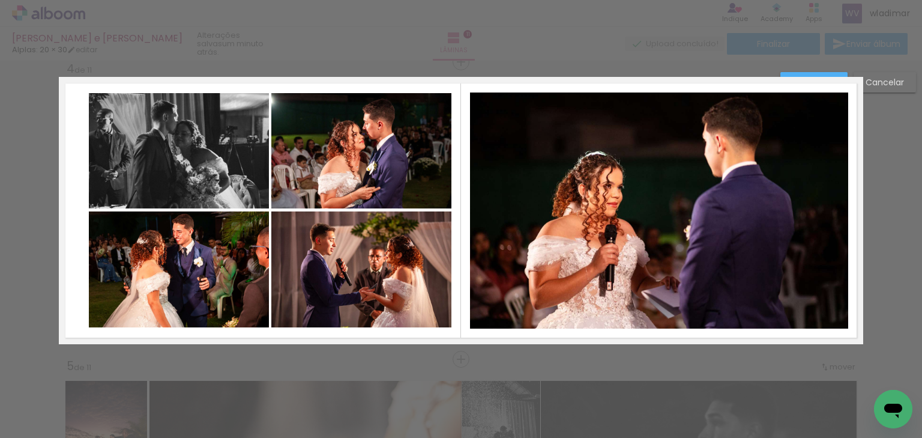
scroll to position [909, 0]
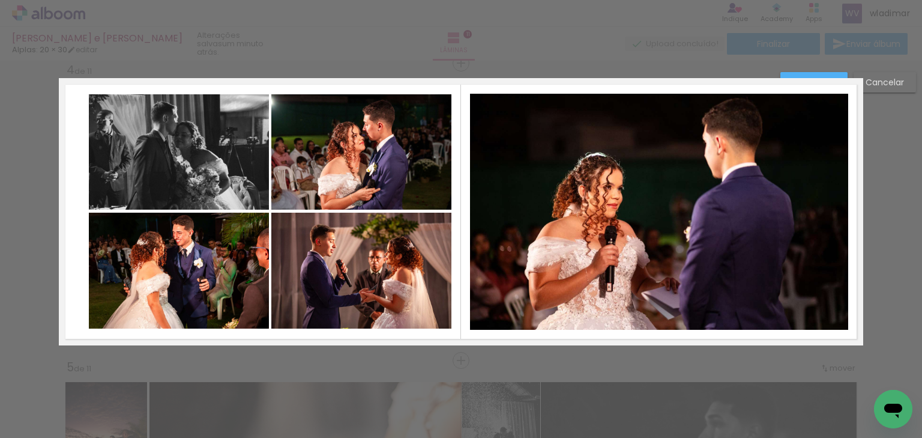
click at [351, 153] on quentale-photo at bounding box center [361, 151] width 180 height 115
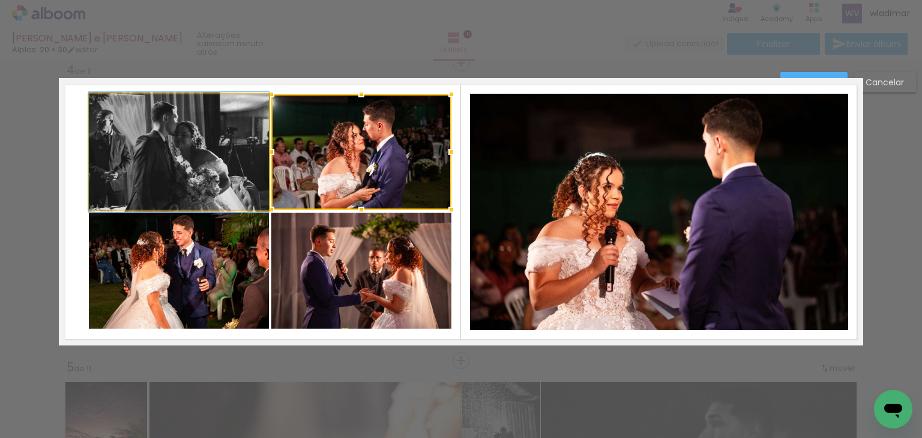
click at [208, 152] on quentale-photo at bounding box center [179, 151] width 180 height 115
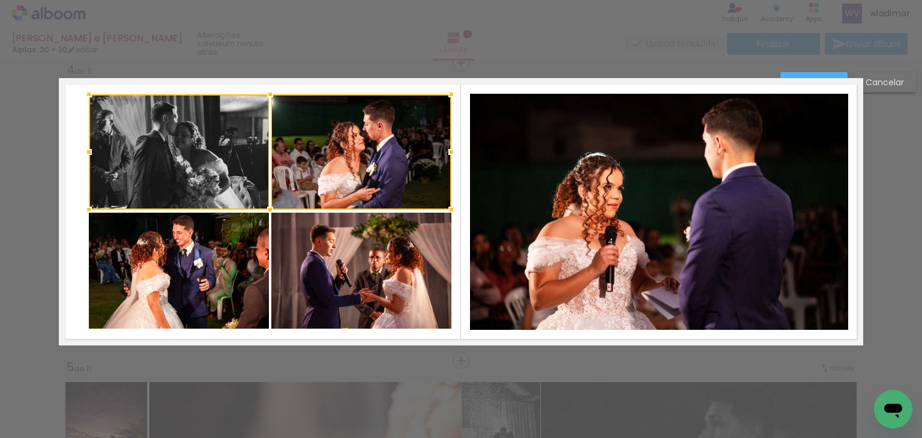
click at [187, 266] on quentale-photo at bounding box center [179, 271] width 180 height 116
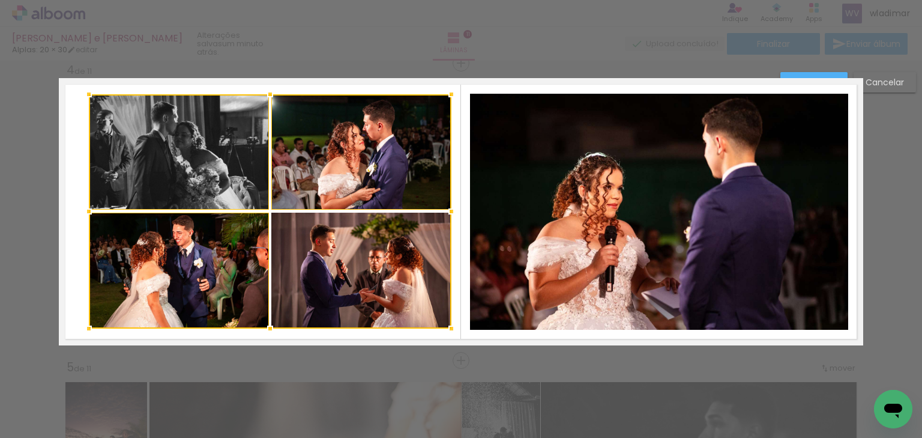
click at [338, 271] on div at bounding box center [270, 211] width 363 height 234
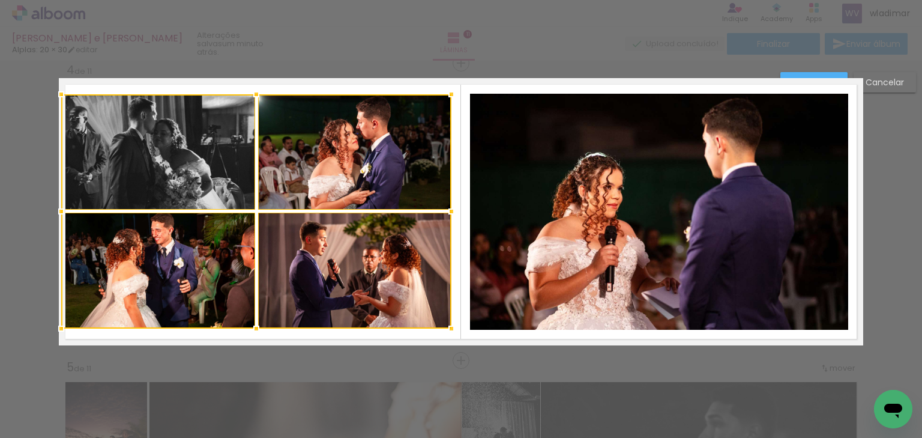
drag, startPoint x: 85, startPoint y: 213, endPoint x: 58, endPoint y: 214, distance: 27.0
click at [58, 214] on div at bounding box center [61, 211] width 24 height 24
click at [180, 148] on div at bounding box center [256, 211] width 390 height 234
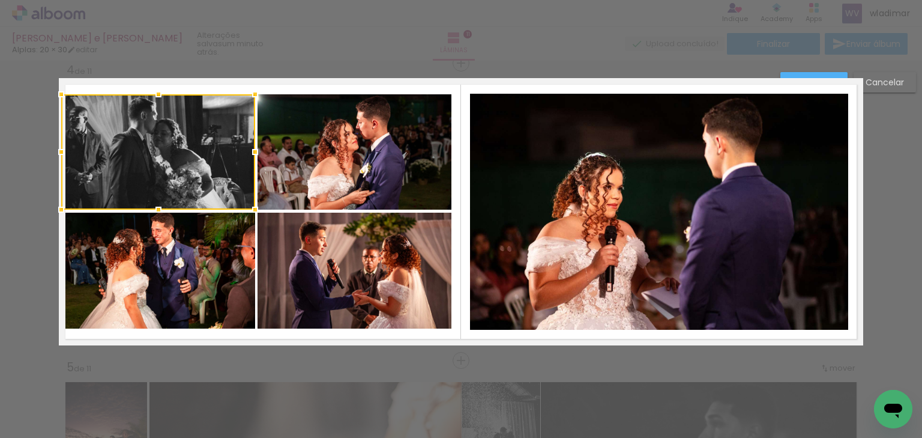
click at [333, 143] on quentale-photo at bounding box center [355, 151] width 194 height 115
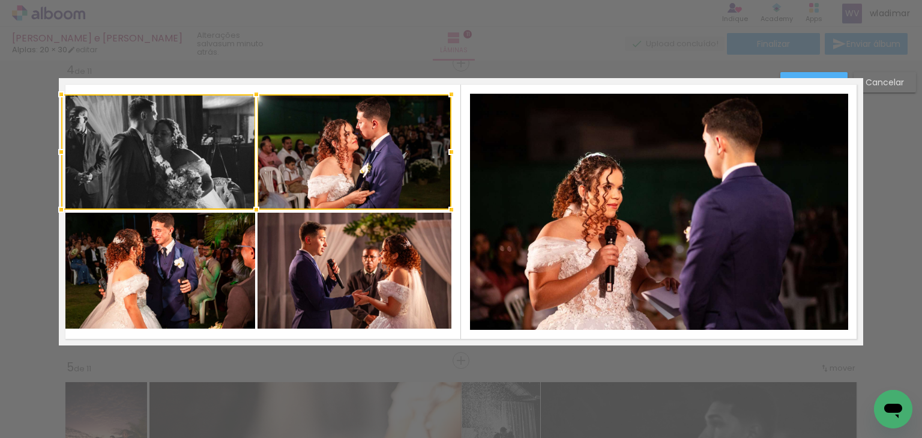
click at [319, 255] on quentale-photo at bounding box center [355, 271] width 194 height 116
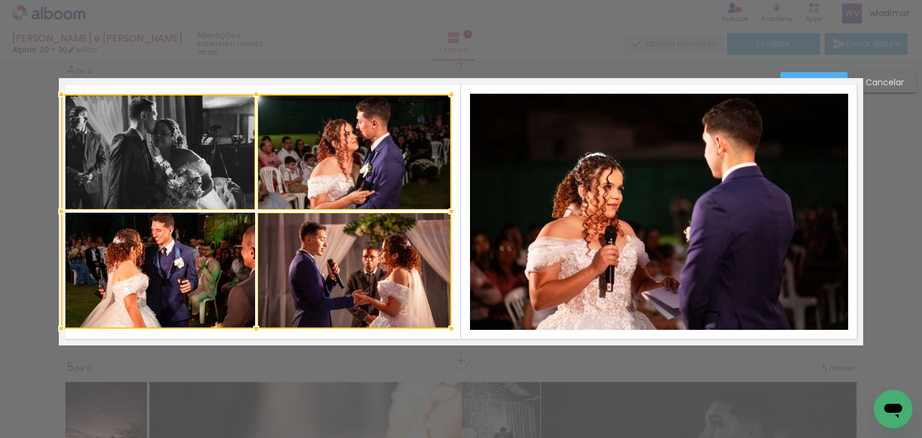
click at [189, 264] on div at bounding box center [256, 211] width 390 height 234
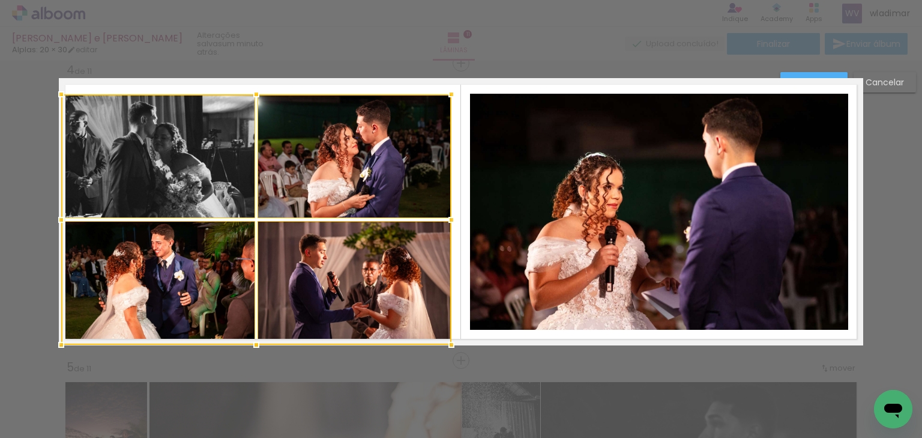
drag, startPoint x: 256, startPoint y: 328, endPoint x: 256, endPoint y: 344, distance: 15.6
click at [256, 344] on div at bounding box center [256, 345] width 24 height 24
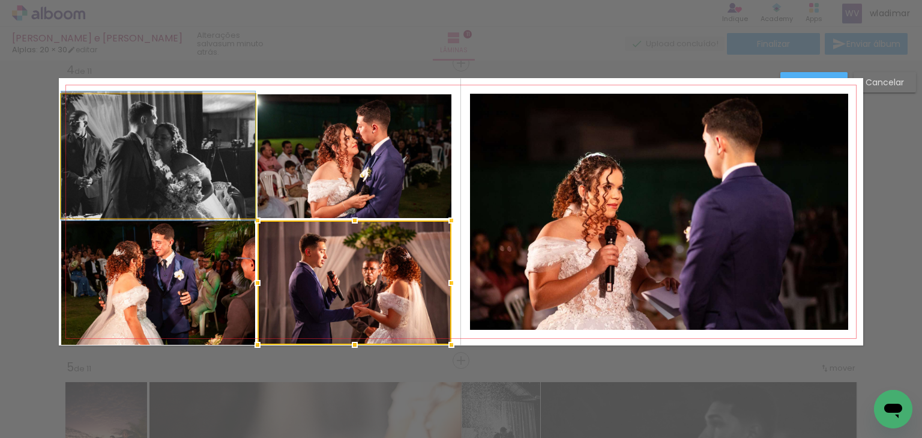
click at [197, 153] on quentale-photo at bounding box center [158, 156] width 194 height 124
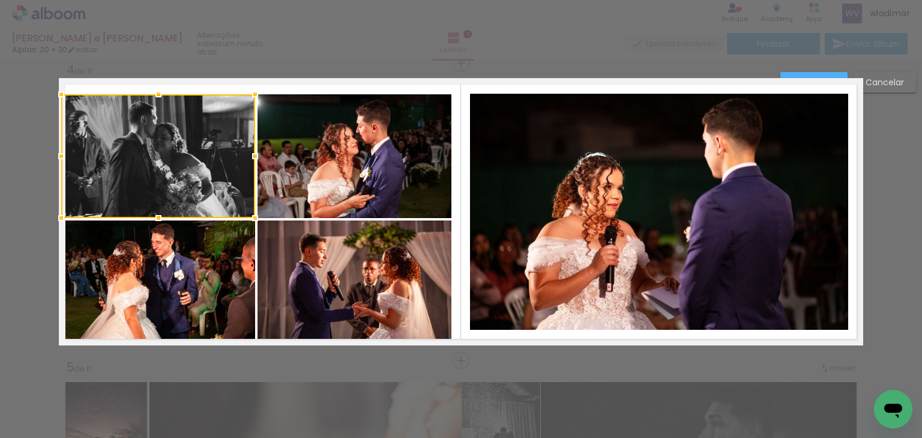
click at [324, 154] on quentale-photo at bounding box center [355, 156] width 194 height 124
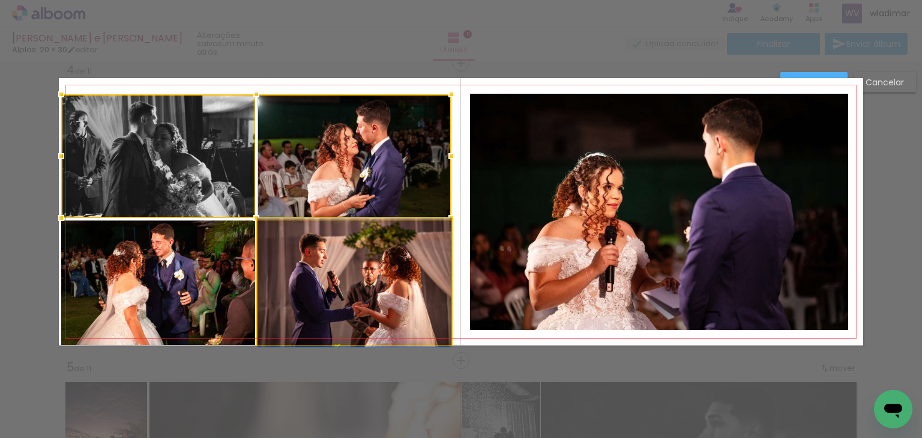
click at [333, 282] on quentale-photo at bounding box center [355, 282] width 194 height 124
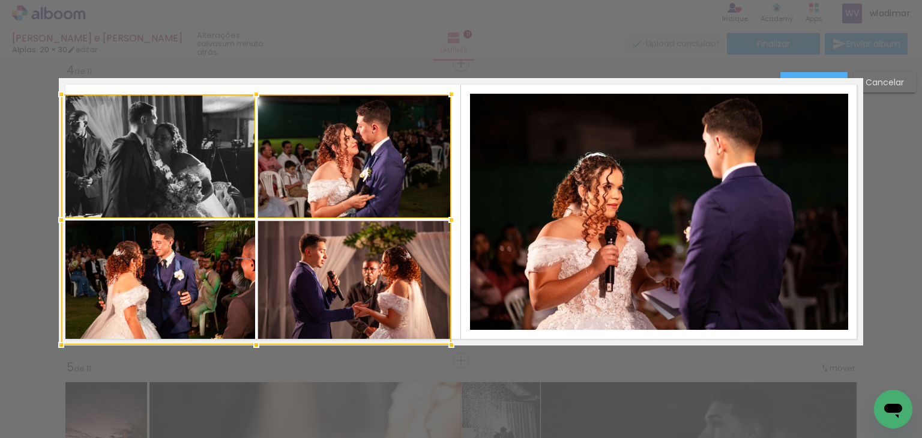
click at [193, 269] on div at bounding box center [256, 219] width 390 height 250
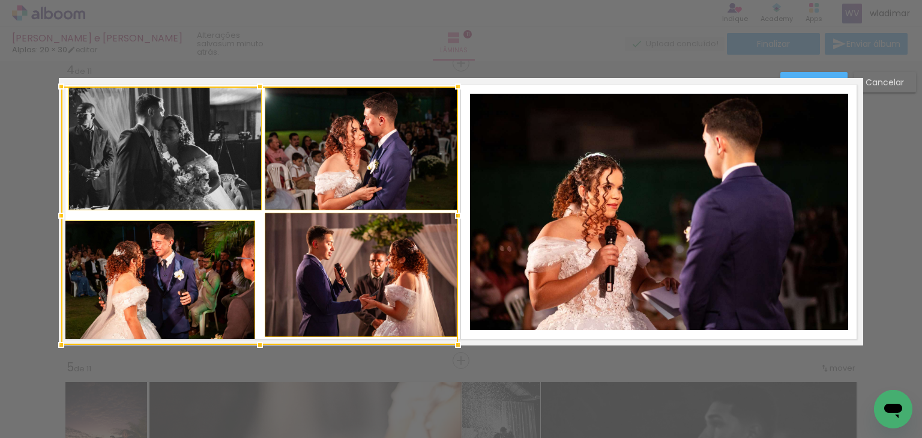
click at [0, 0] on slot "Cancelar" at bounding box center [0, 0] width 0 height 0
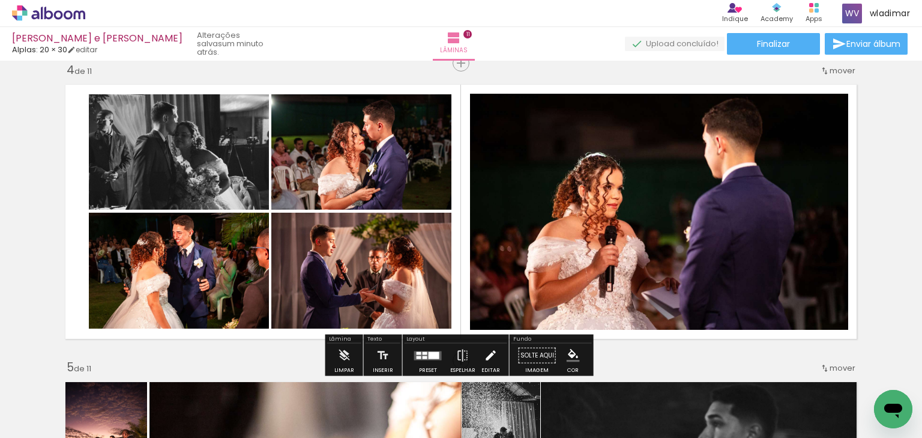
click at [486, 351] on iron-icon at bounding box center [490, 355] width 13 height 24
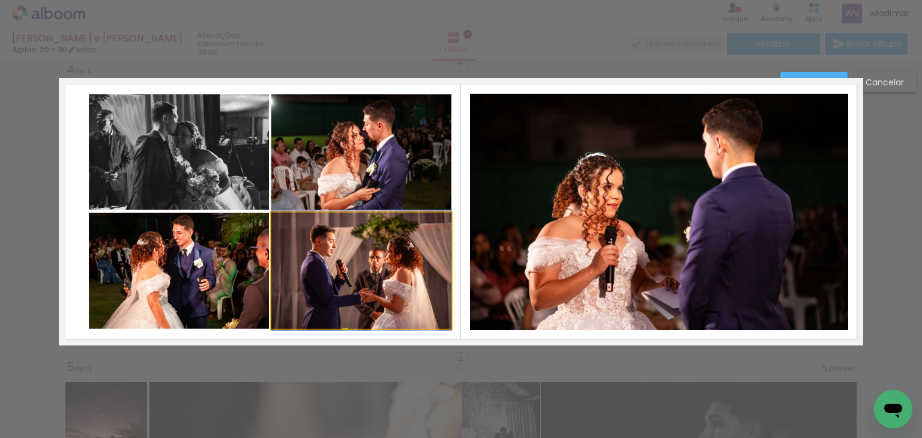
click at [375, 274] on quentale-photo at bounding box center [361, 271] width 180 height 116
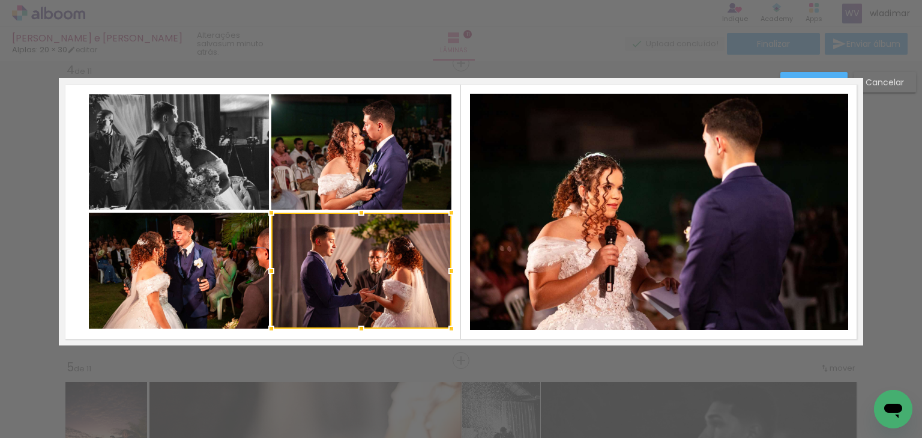
click at [349, 178] on quentale-photo at bounding box center [361, 151] width 180 height 115
click at [218, 166] on quentale-photo at bounding box center [179, 151] width 180 height 115
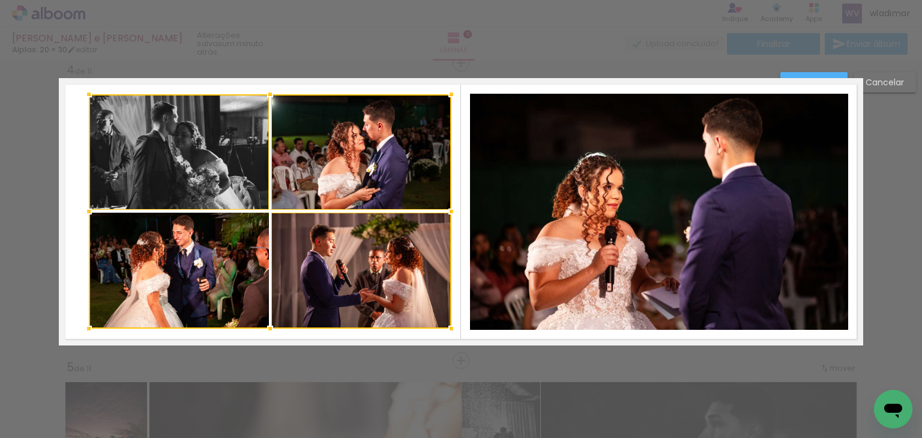
click at [211, 253] on div at bounding box center [270, 211] width 363 height 234
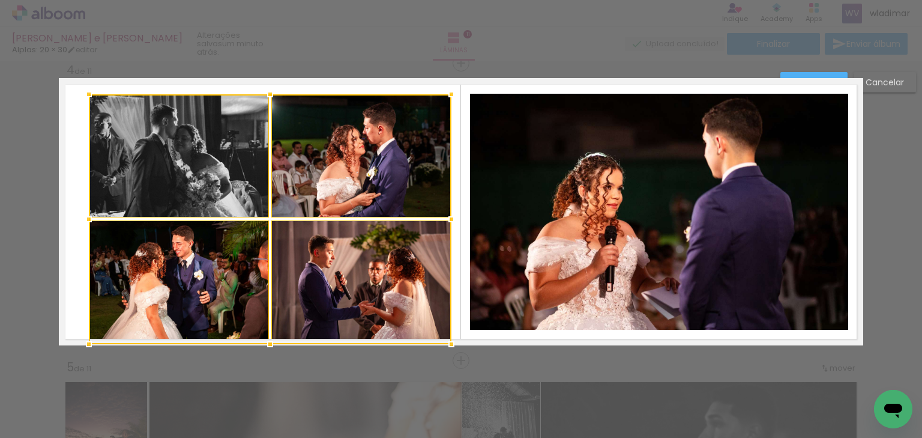
drag, startPoint x: 267, startPoint y: 329, endPoint x: 267, endPoint y: 338, distance: 9.0
click at [267, 338] on div at bounding box center [270, 344] width 24 height 24
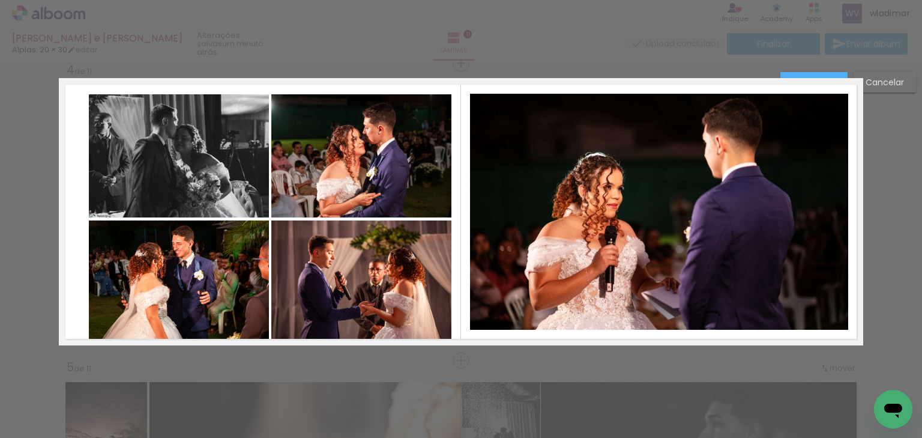
click at [120, 209] on quentale-photo at bounding box center [179, 155] width 180 height 123
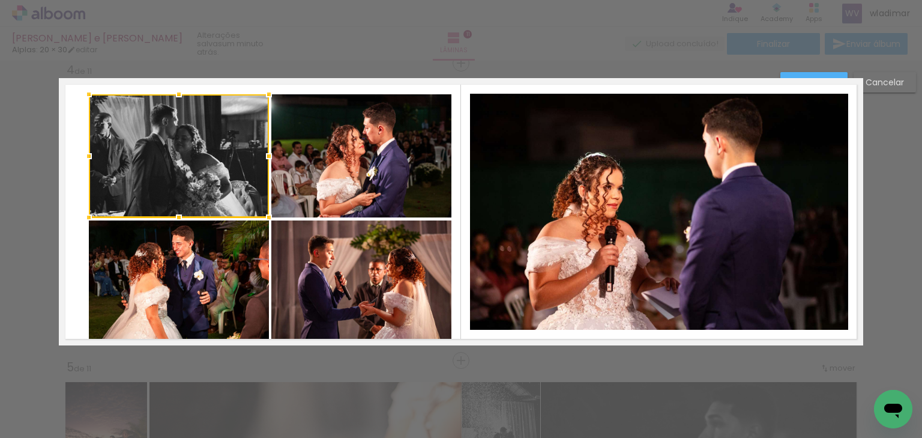
click at [349, 156] on quentale-photo at bounding box center [361, 155] width 180 height 123
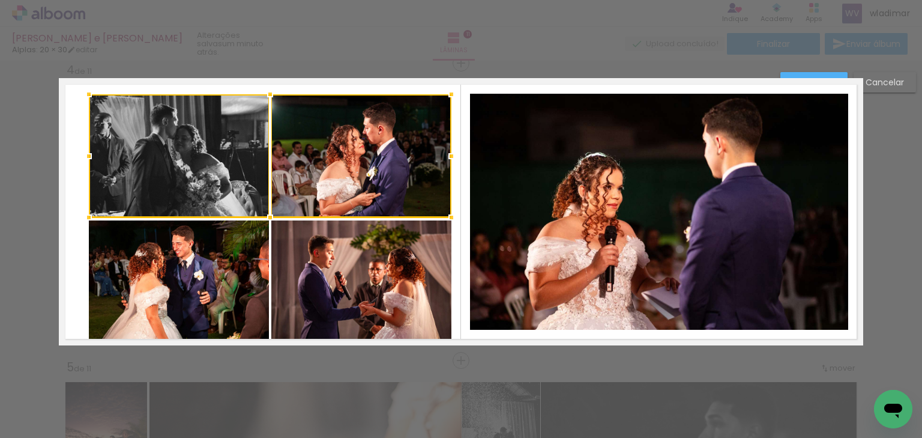
click at [337, 271] on quentale-photo at bounding box center [361, 282] width 180 height 124
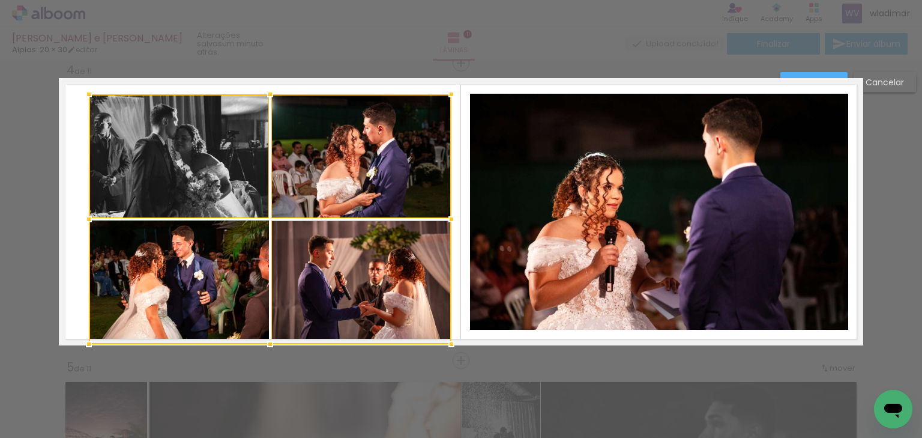
click at [193, 255] on div at bounding box center [270, 219] width 363 height 250
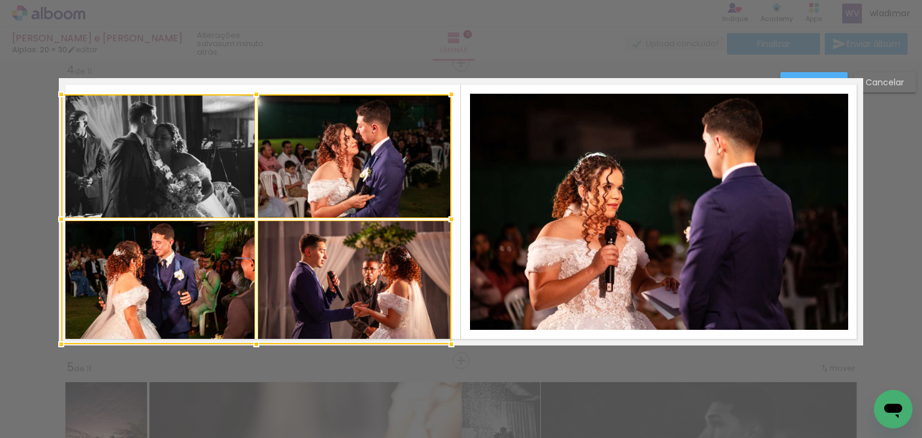
drag, startPoint x: 82, startPoint y: 219, endPoint x: 57, endPoint y: 220, distance: 25.2
click at [57, 220] on div at bounding box center [61, 219] width 24 height 24
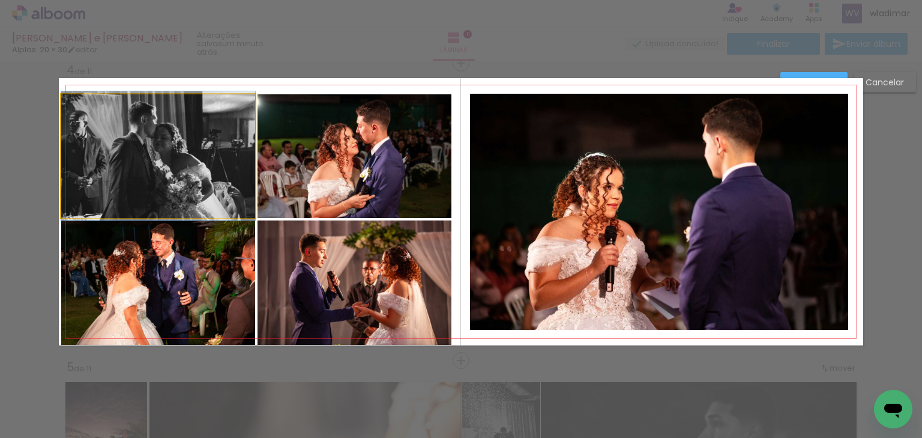
click at [136, 152] on quentale-photo at bounding box center [158, 155] width 194 height 123
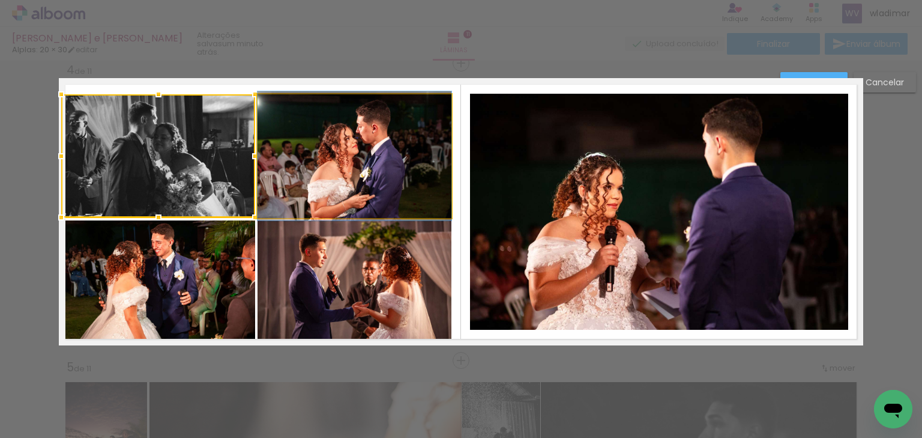
click at [313, 154] on quentale-photo at bounding box center [355, 155] width 194 height 123
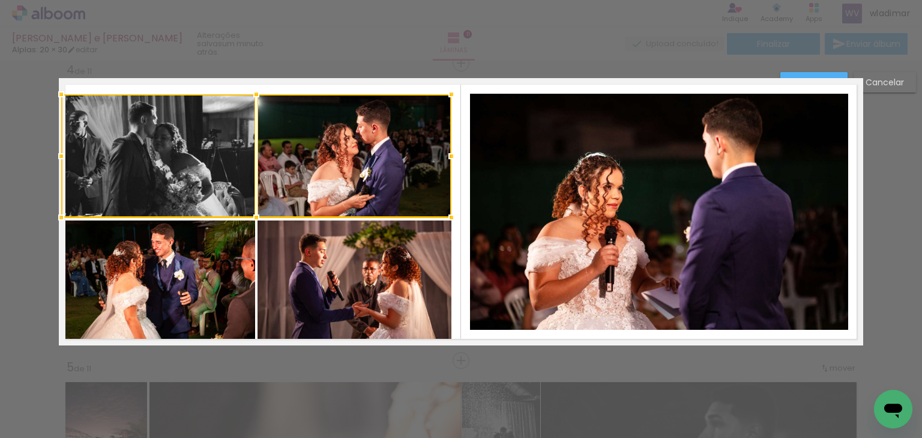
click at [312, 247] on quentale-photo at bounding box center [355, 282] width 194 height 124
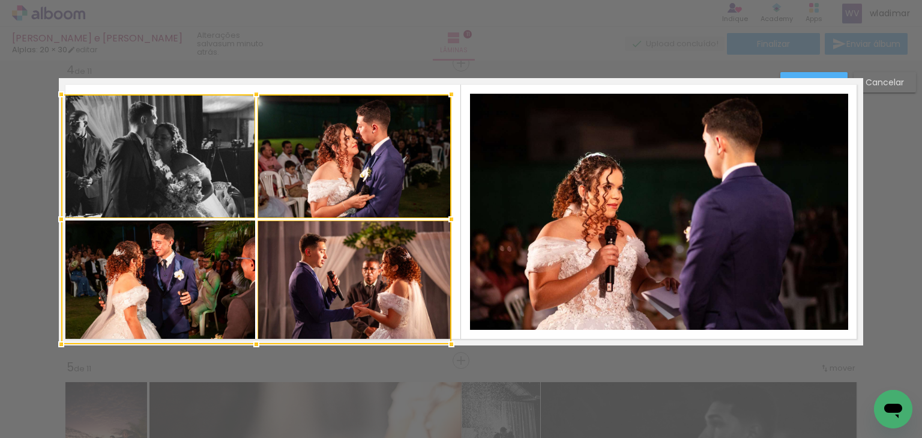
click at [189, 252] on div at bounding box center [256, 219] width 390 height 250
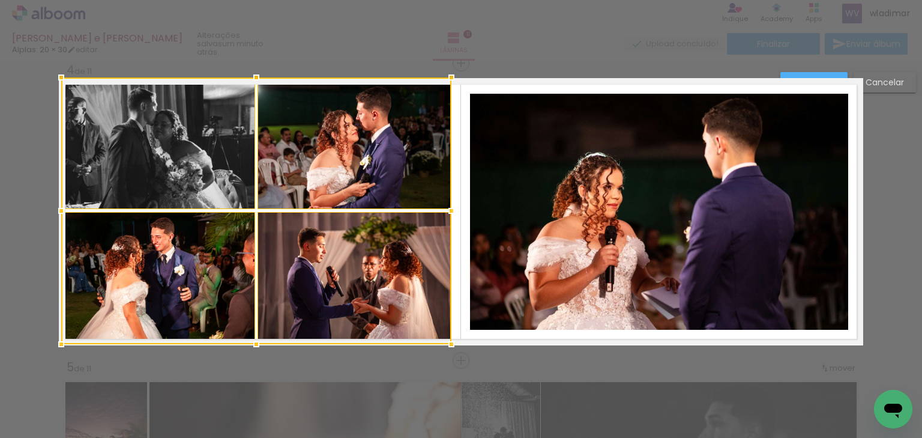
drag, startPoint x: 255, startPoint y: 94, endPoint x: 257, endPoint y: 84, distance: 10.4
click at [257, 84] on div at bounding box center [256, 77] width 24 height 24
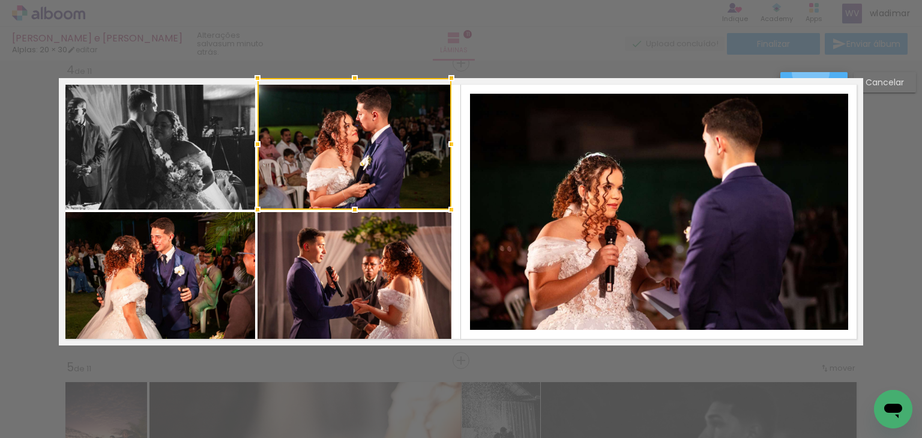
click at [811, 72] on paper-button "Confirmar" at bounding box center [814, 82] width 67 height 20
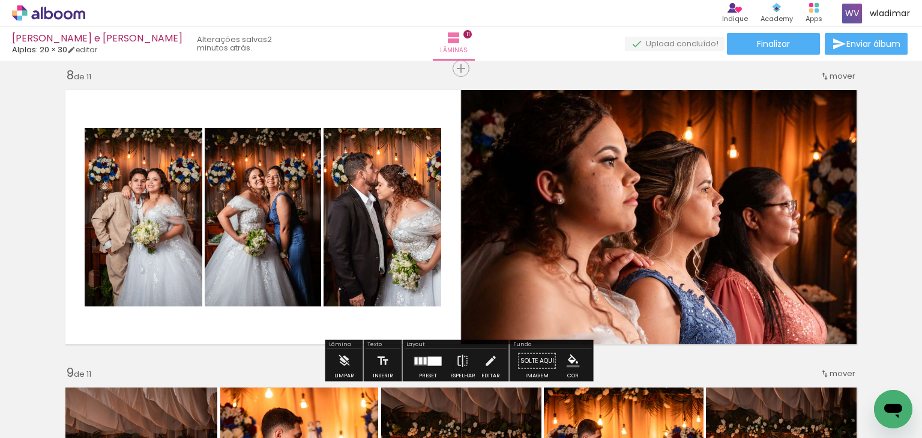
scroll to position [2110, 0]
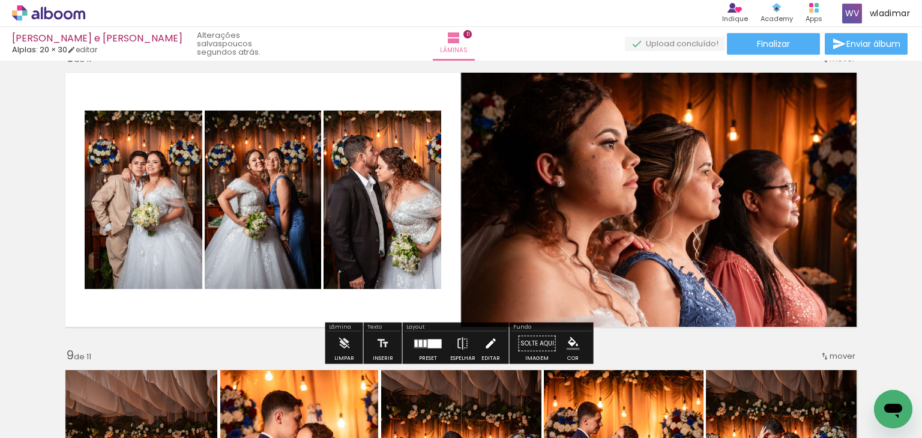
click at [484, 346] on iron-icon at bounding box center [490, 343] width 13 height 24
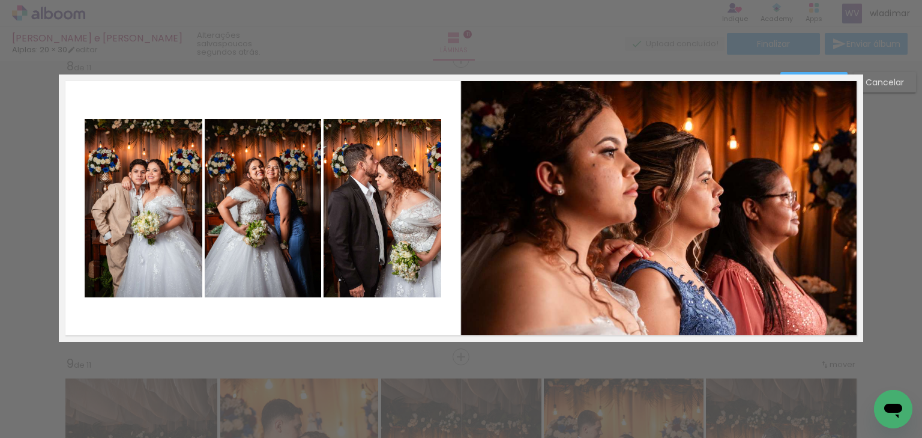
scroll to position [2098, 0]
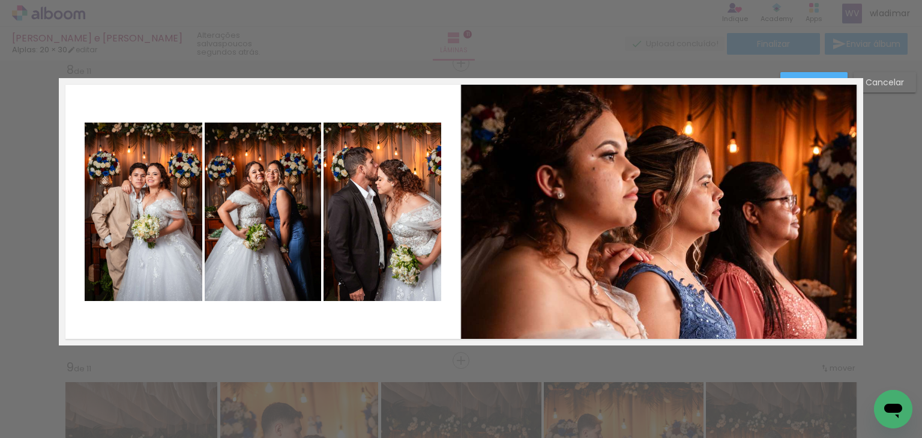
click at [391, 210] on quentale-photo at bounding box center [383, 211] width 118 height 178
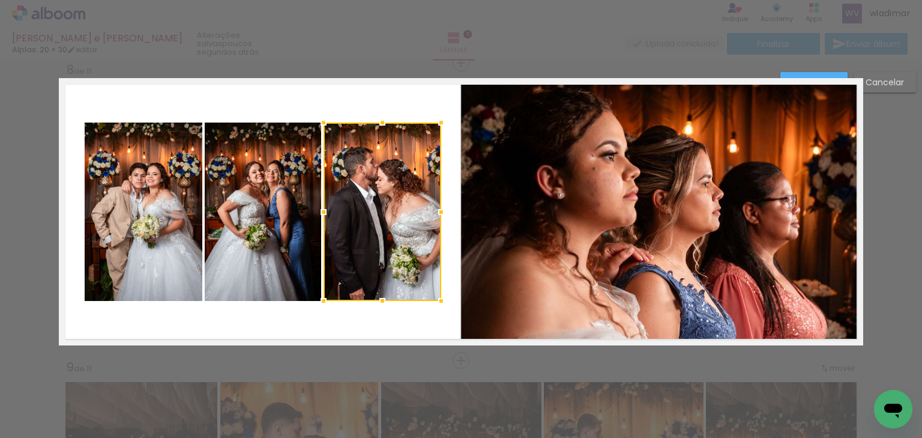
click at [261, 205] on quentale-photo at bounding box center [263, 211] width 116 height 178
click at [147, 202] on quentale-photo at bounding box center [144, 211] width 118 height 178
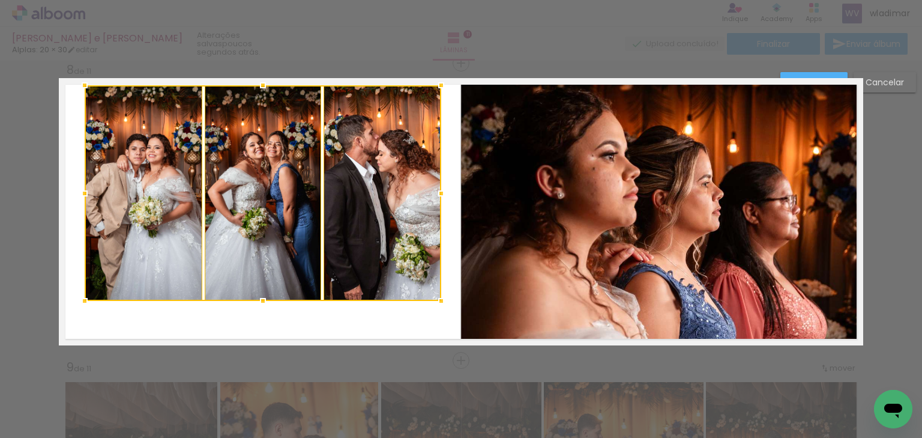
drag, startPoint x: 261, startPoint y: 118, endPoint x: 262, endPoint y: 76, distance: 41.4
click at [262, 76] on div at bounding box center [263, 85] width 24 height 24
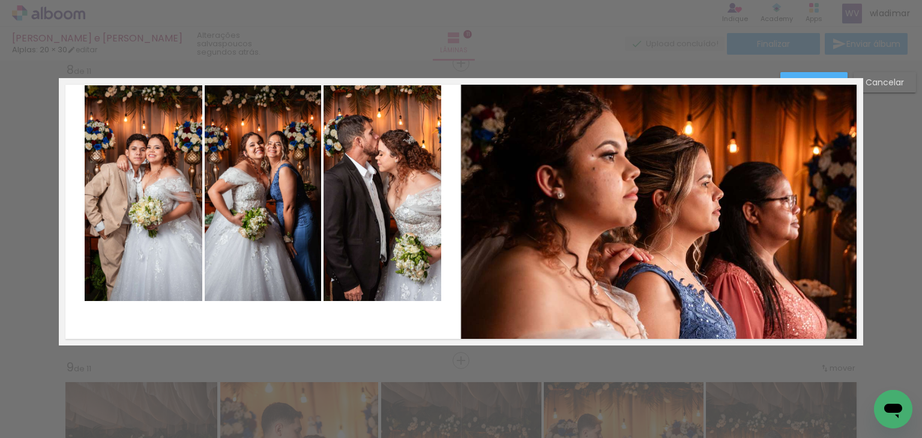
click at [394, 183] on quentale-photo at bounding box center [383, 193] width 118 height 216
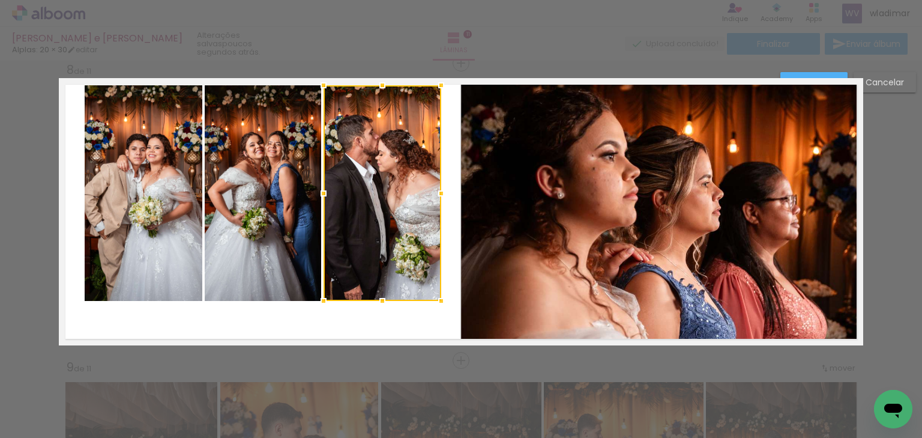
click at [240, 168] on quentale-photo at bounding box center [263, 193] width 116 height 216
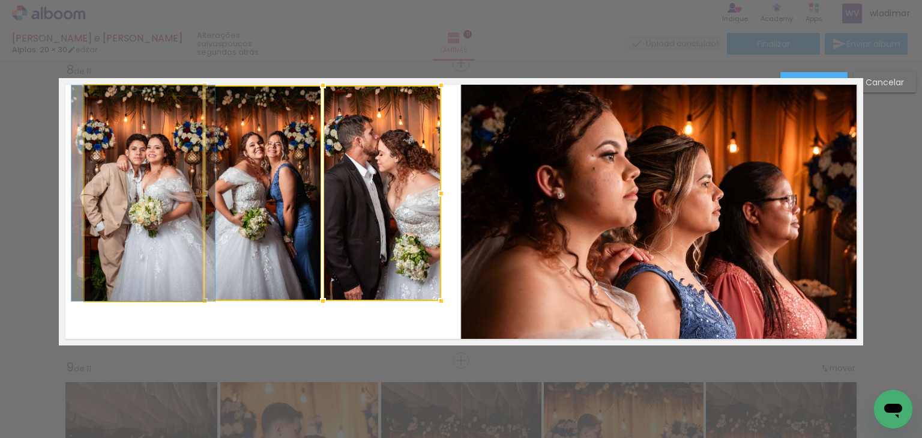
click at [133, 170] on quentale-photo at bounding box center [144, 193] width 118 height 216
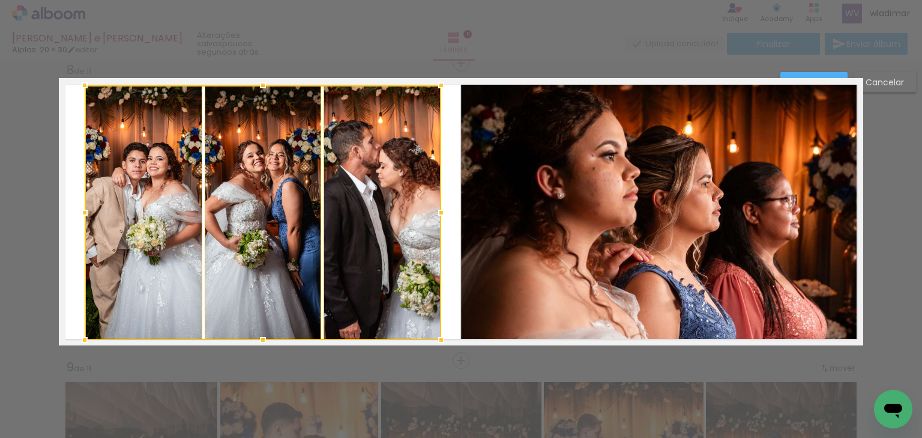
drag, startPoint x: 258, startPoint y: 304, endPoint x: 258, endPoint y: 344, distance: 39.6
click at [258, 344] on div at bounding box center [263, 340] width 24 height 24
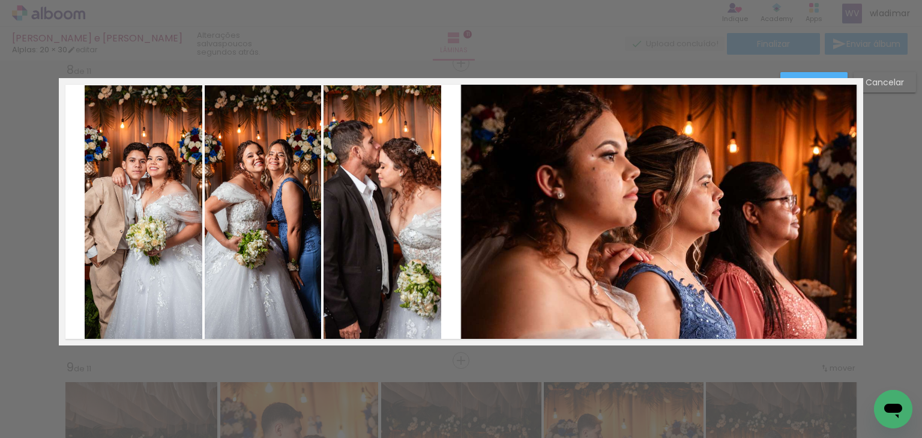
click at [402, 212] on quentale-photo at bounding box center [383, 212] width 118 height 255
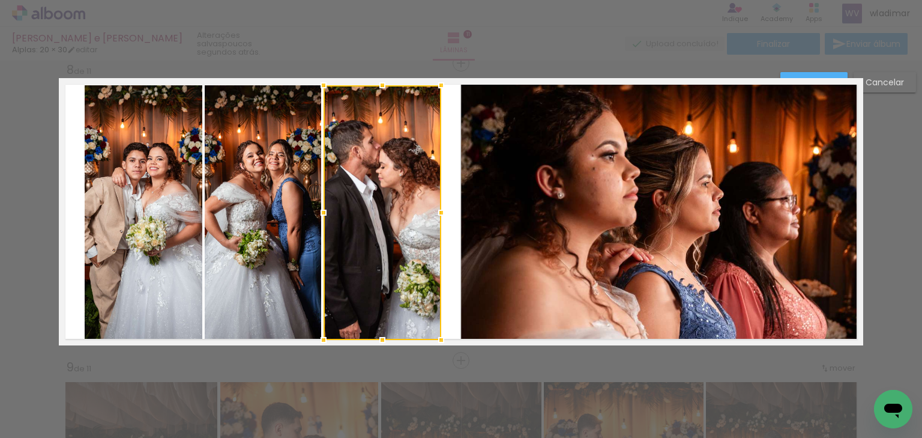
click at [290, 196] on quentale-photo at bounding box center [263, 212] width 116 height 255
click at [127, 189] on quentale-photo at bounding box center [144, 212] width 118 height 255
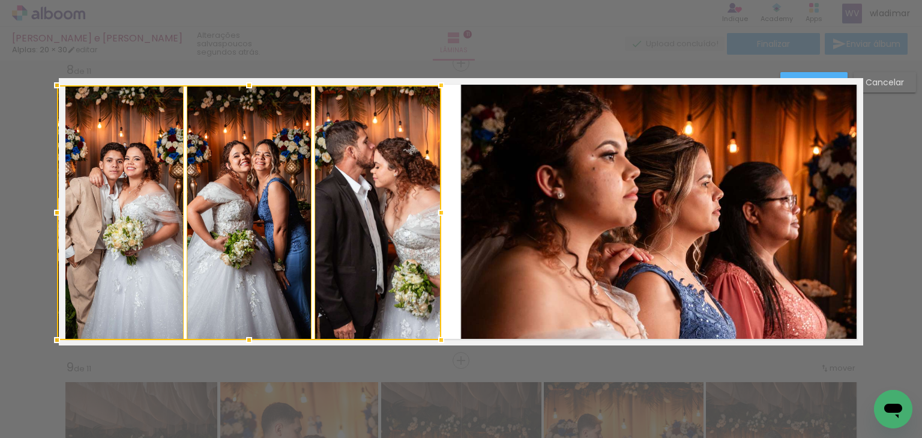
drag, startPoint x: 82, startPoint y: 217, endPoint x: 59, endPoint y: 218, distance: 22.8
click at [59, 218] on div at bounding box center [57, 213] width 24 height 24
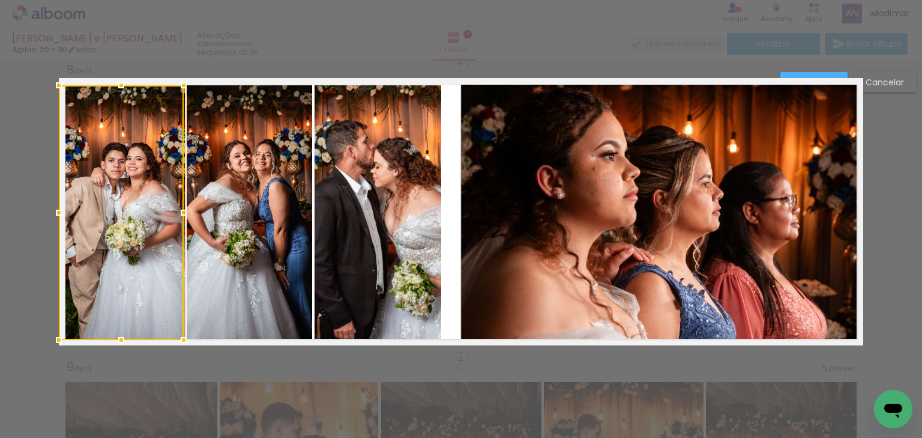
click at [134, 190] on div at bounding box center [121, 212] width 125 height 255
click at [255, 174] on quentale-photo at bounding box center [249, 212] width 125 height 255
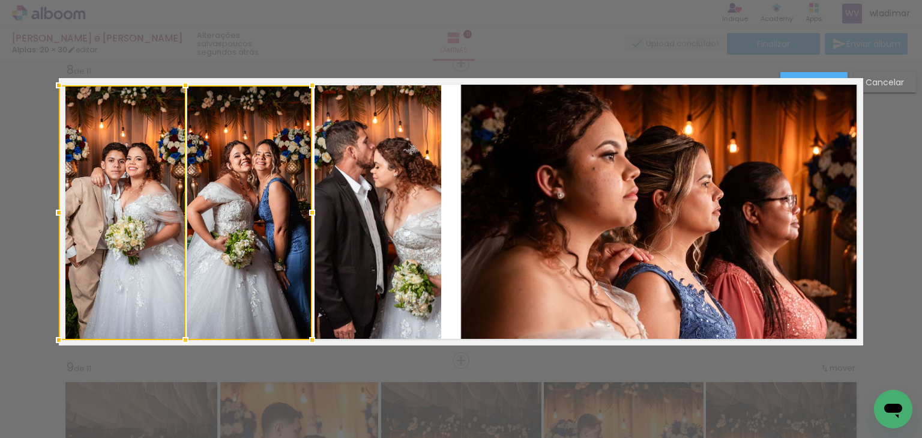
click at [368, 166] on quentale-photo at bounding box center [378, 212] width 127 height 255
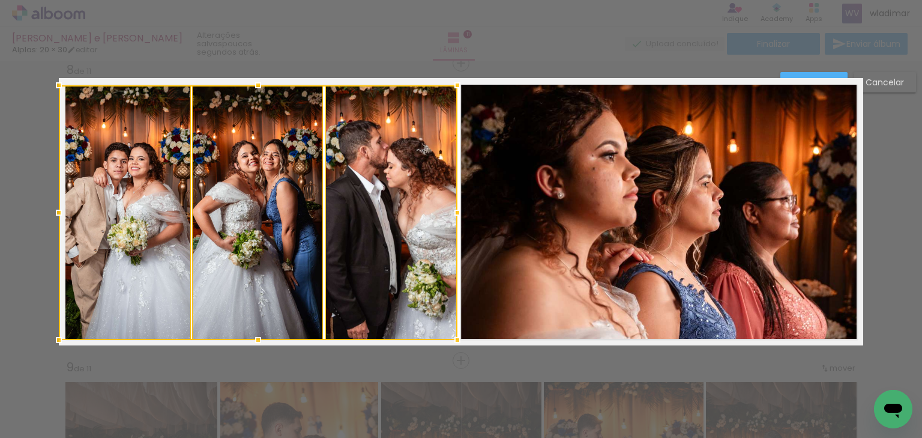
drag, startPoint x: 441, startPoint y: 211, endPoint x: 453, endPoint y: 209, distance: 12.1
click at [453, 209] on div at bounding box center [458, 213] width 24 height 24
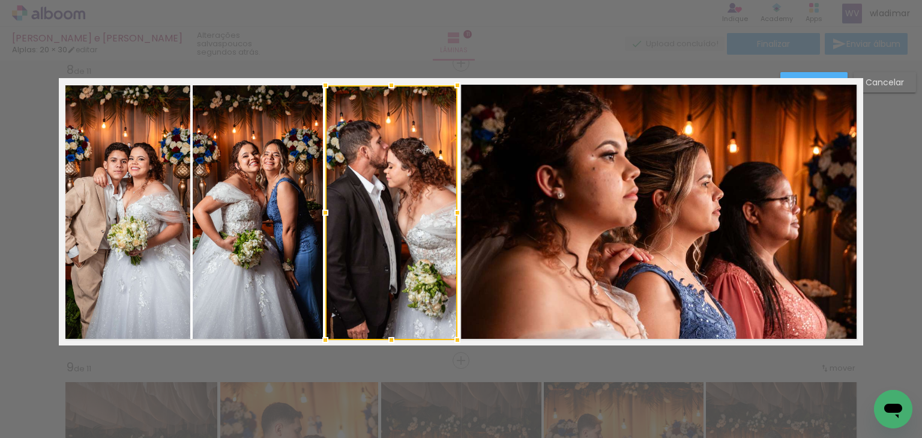
click at [793, 74] on paper-button "Confirmar" at bounding box center [814, 82] width 67 height 20
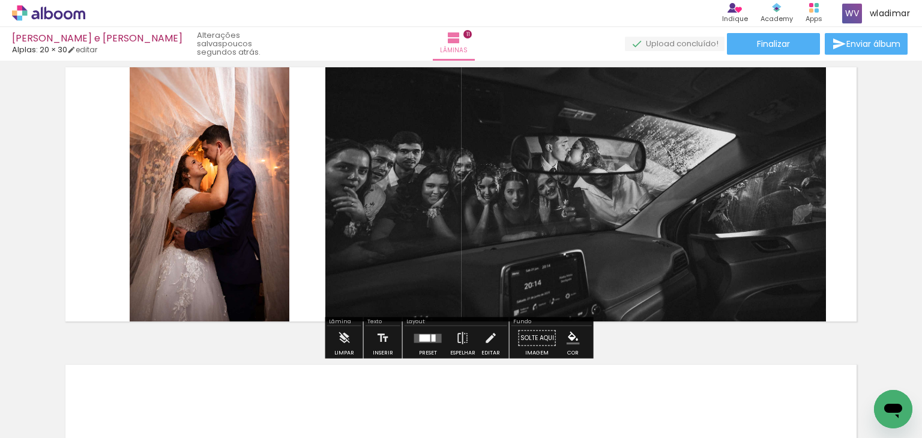
scroll to position [3010, 0]
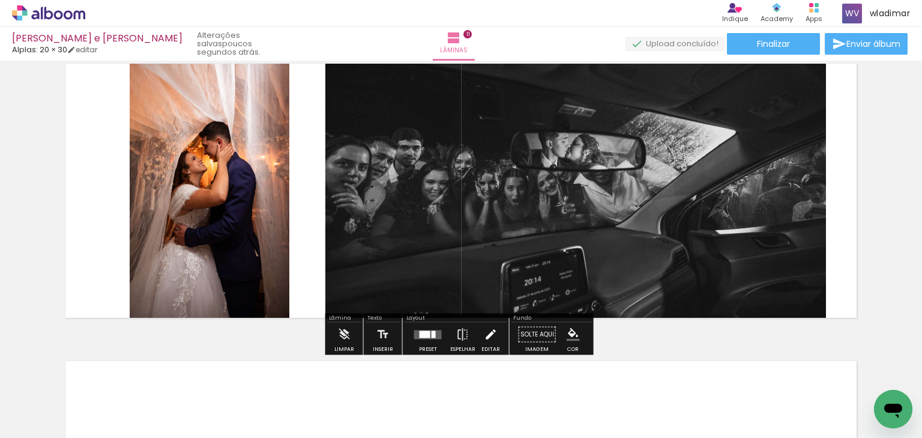
click at [490, 334] on iron-icon at bounding box center [490, 334] width 13 height 24
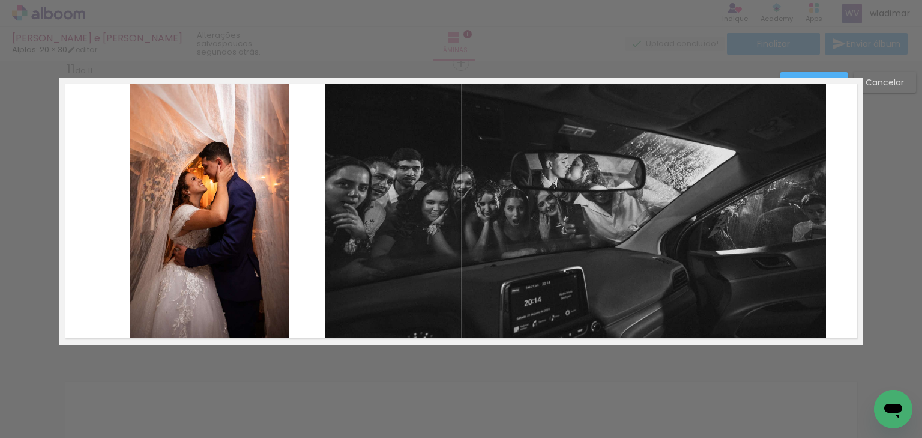
scroll to position [2989, 0]
click at [198, 181] on quentale-photo at bounding box center [210, 212] width 160 height 264
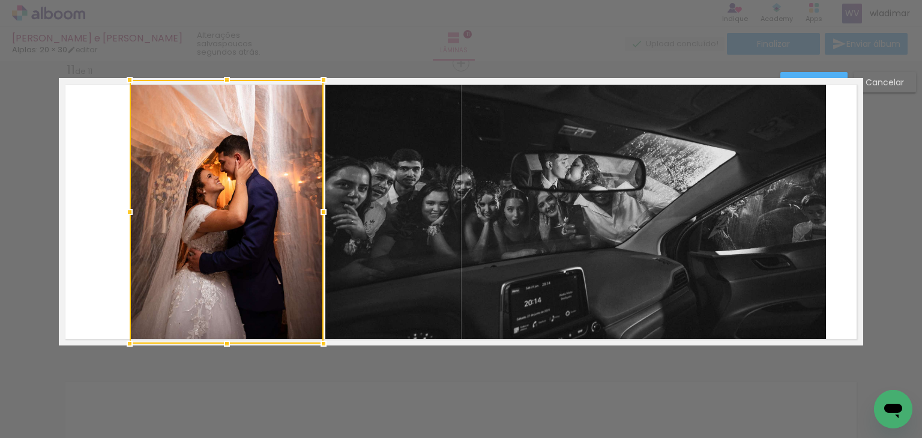
drag, startPoint x: 286, startPoint y: 214, endPoint x: 321, endPoint y: 214, distance: 34.2
click at [321, 214] on div at bounding box center [324, 212] width 24 height 24
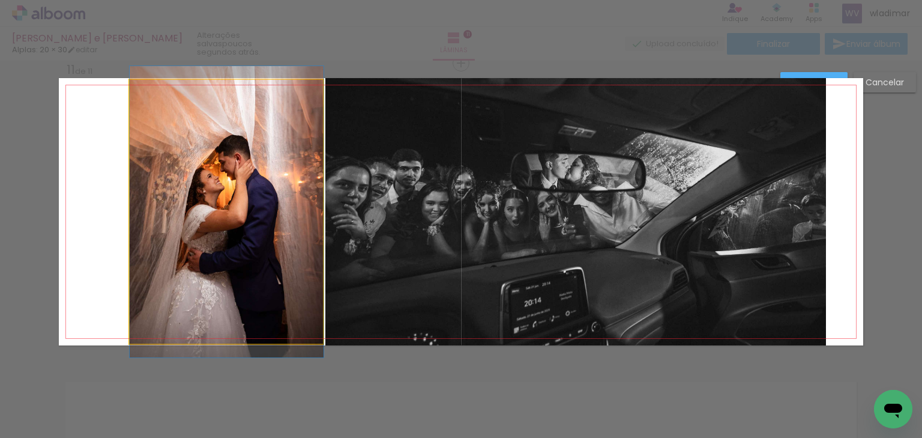
click at [147, 208] on quentale-photo at bounding box center [227, 212] width 194 height 264
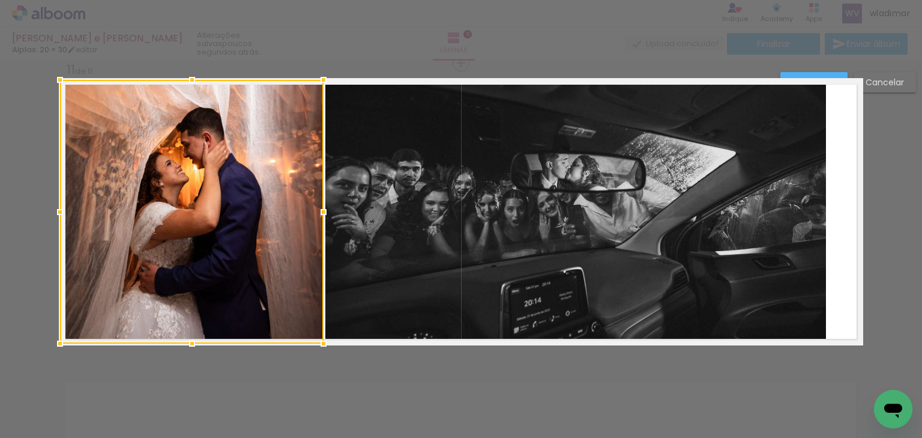
drag, startPoint x: 125, startPoint y: 212, endPoint x: 49, endPoint y: 207, distance: 75.8
click at [49, 207] on div at bounding box center [60, 212] width 24 height 24
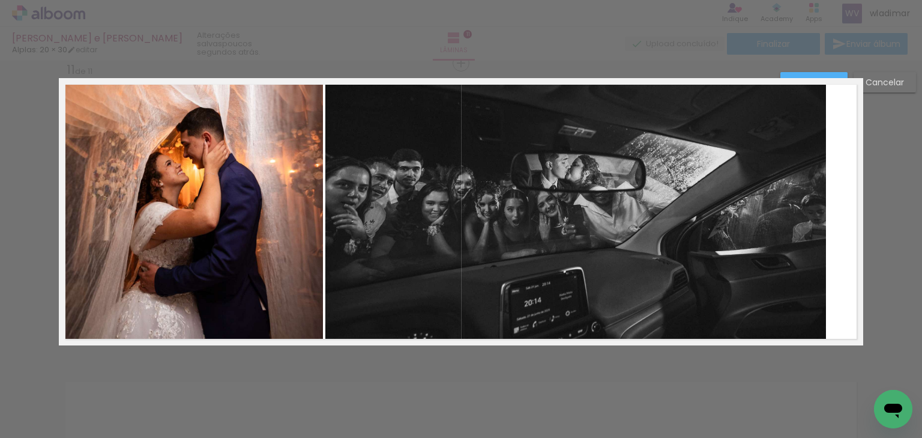
click at [752, 151] on quentale-photo at bounding box center [575, 212] width 501 height 268
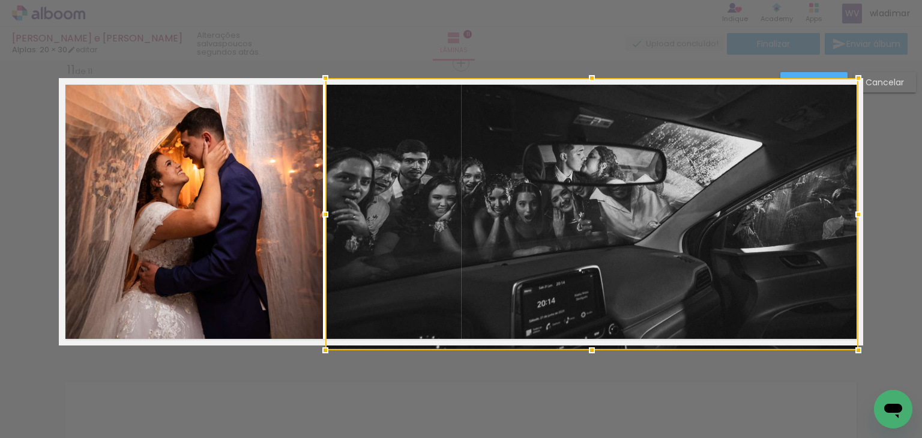
drag, startPoint x: 826, startPoint y: 212, endPoint x: 856, endPoint y: 211, distance: 30.0
click at [856, 211] on div at bounding box center [859, 214] width 24 height 24
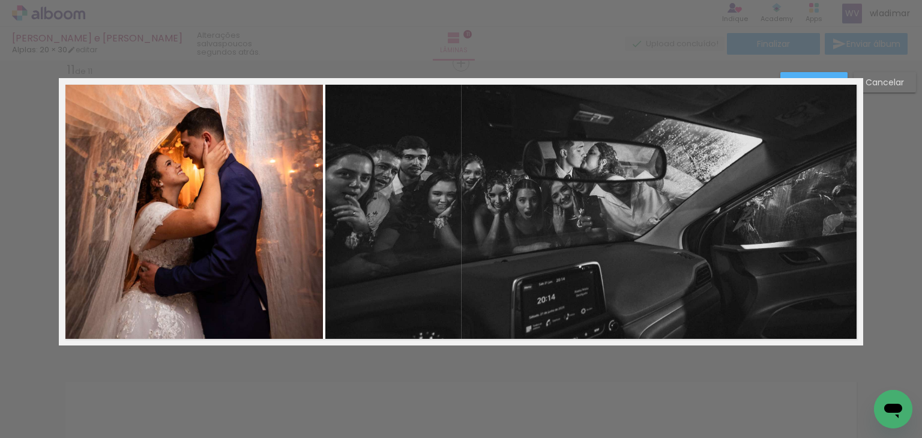
click at [819, 75] on paper-button "Confirmar" at bounding box center [814, 82] width 67 height 20
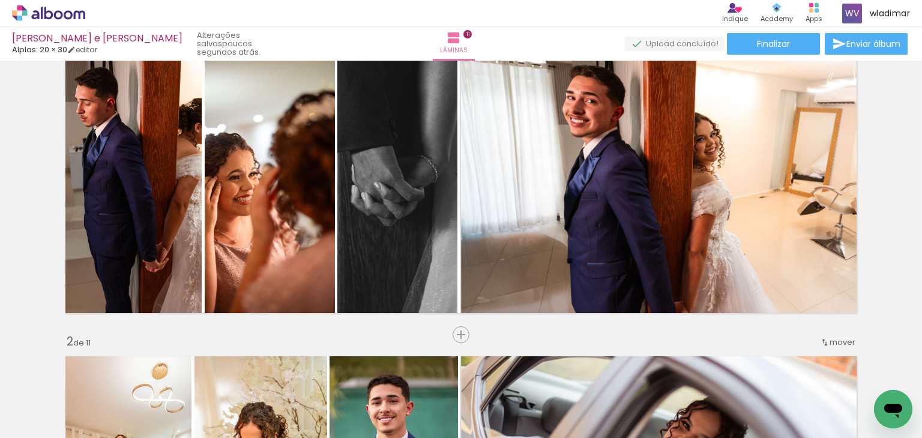
scroll to position [0, 0]
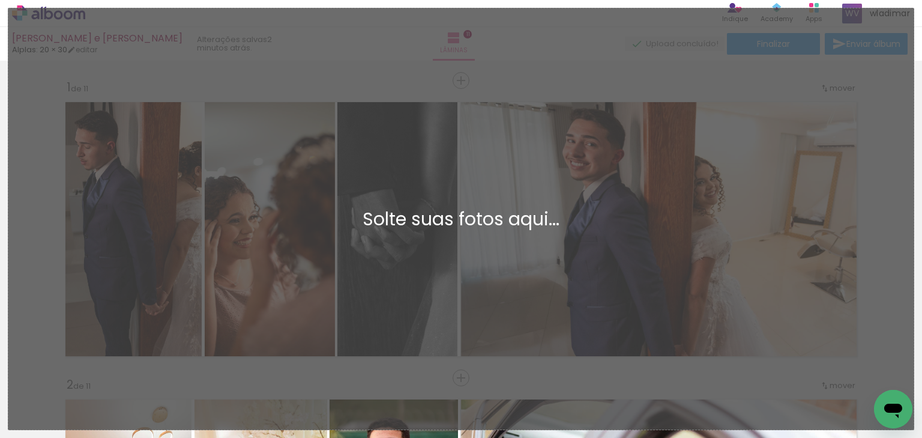
click at [522, 130] on div "Adicionar Fotos Solte suas fotos aqui..." at bounding box center [460, 218] width 905 height 421
click at [281, 50] on div "Adicionar Fotos Solte suas fotos aqui..." at bounding box center [460, 218] width 905 height 421
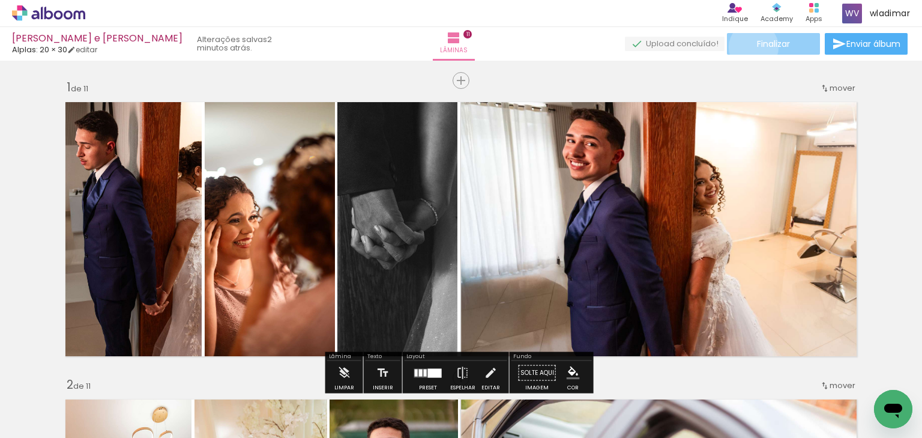
click at [749, 47] on paper-button "Finalizar" at bounding box center [773, 44] width 93 height 22
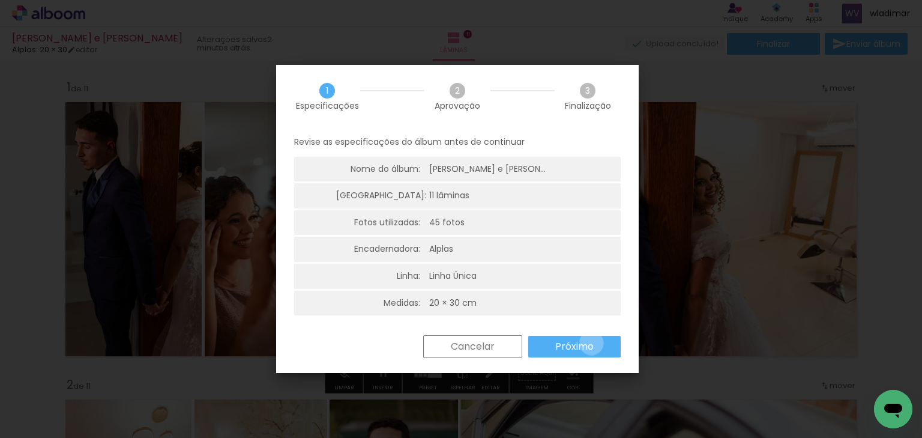
click at [0, 0] on slot "Próximo" at bounding box center [0, 0] width 0 height 0
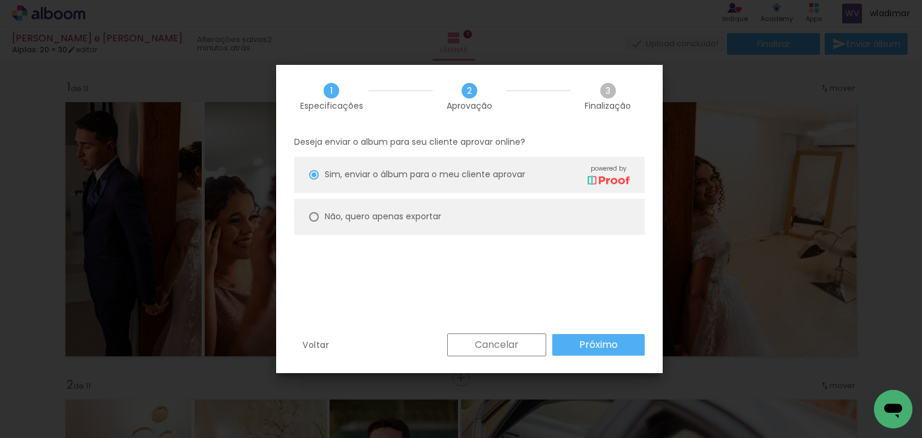
click at [576, 348] on paper-button "Próximo" at bounding box center [598, 345] width 92 height 22
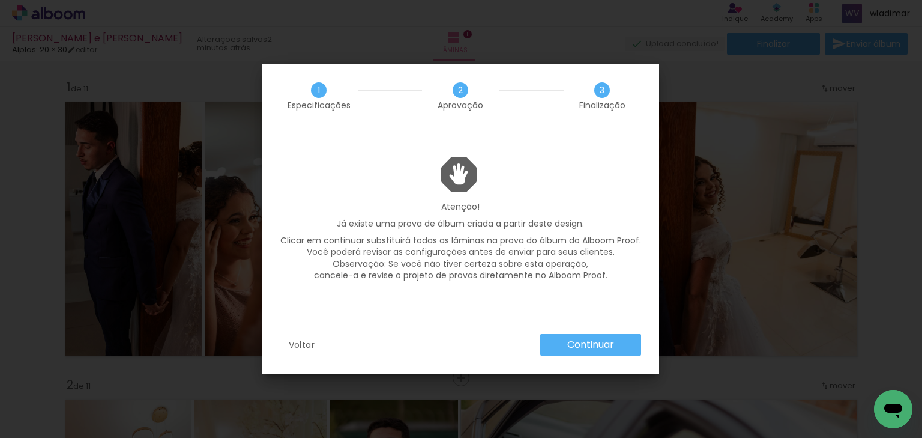
click at [0, 0] on slot "Continuar" at bounding box center [0, 0] width 0 height 0
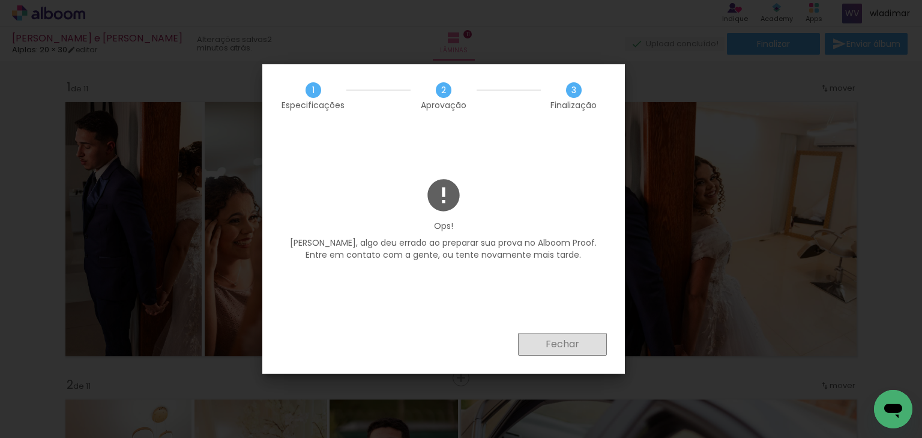
click at [0, 0] on slot "Fechar" at bounding box center [0, 0] width 0 height 0
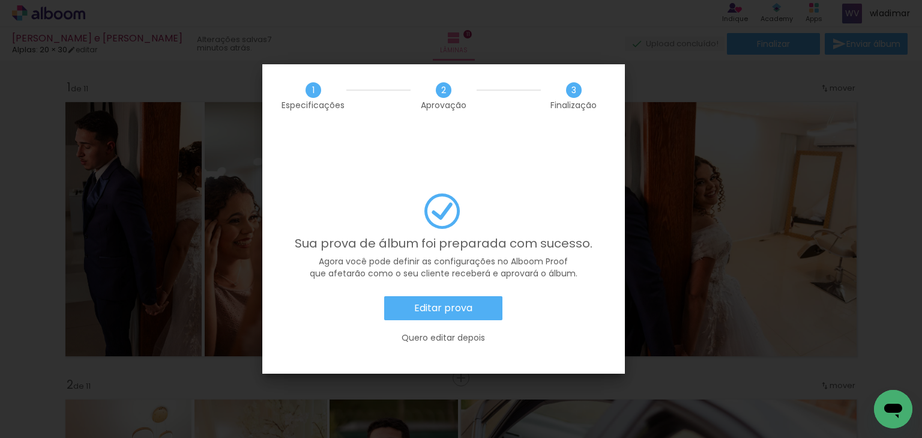
click at [0, 0] on slot "Editar prova" at bounding box center [0, 0] width 0 height 0
